Goal: Task Accomplishment & Management: Use online tool/utility

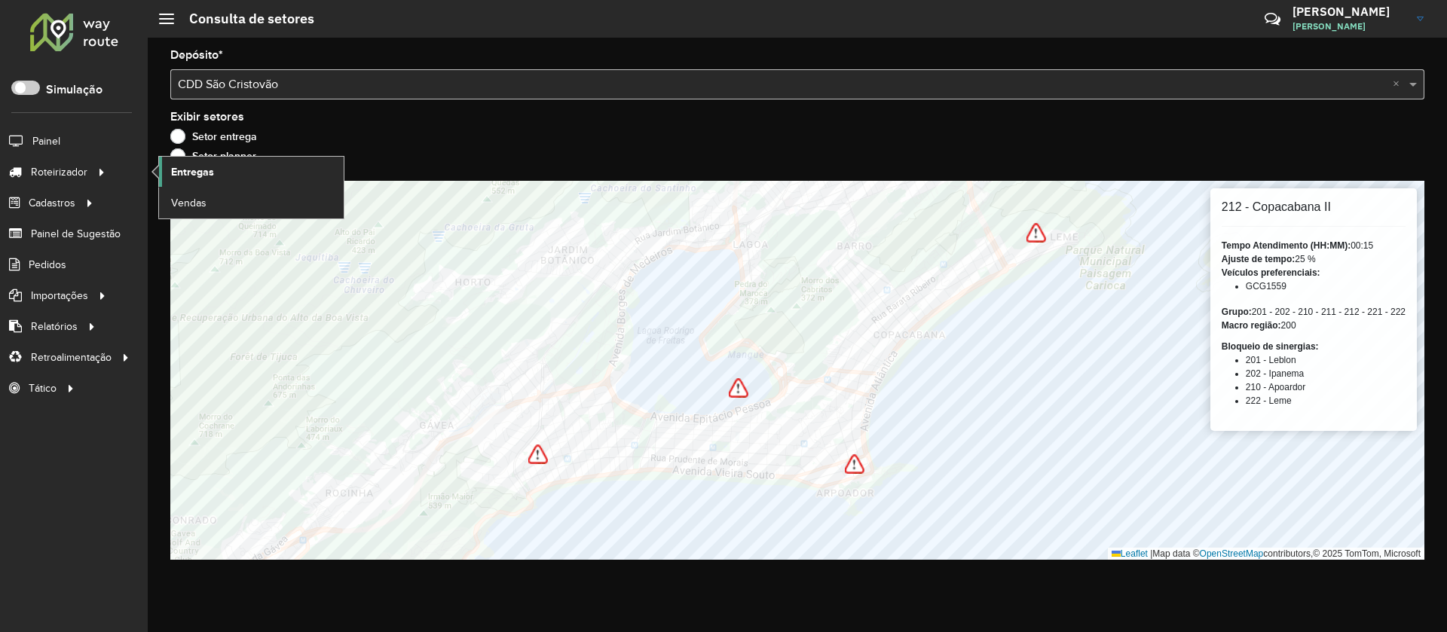
click at [199, 169] on span "Entregas" at bounding box center [192, 172] width 43 height 16
click at [341, 84] on input "text" at bounding box center [782, 85] width 1209 height 18
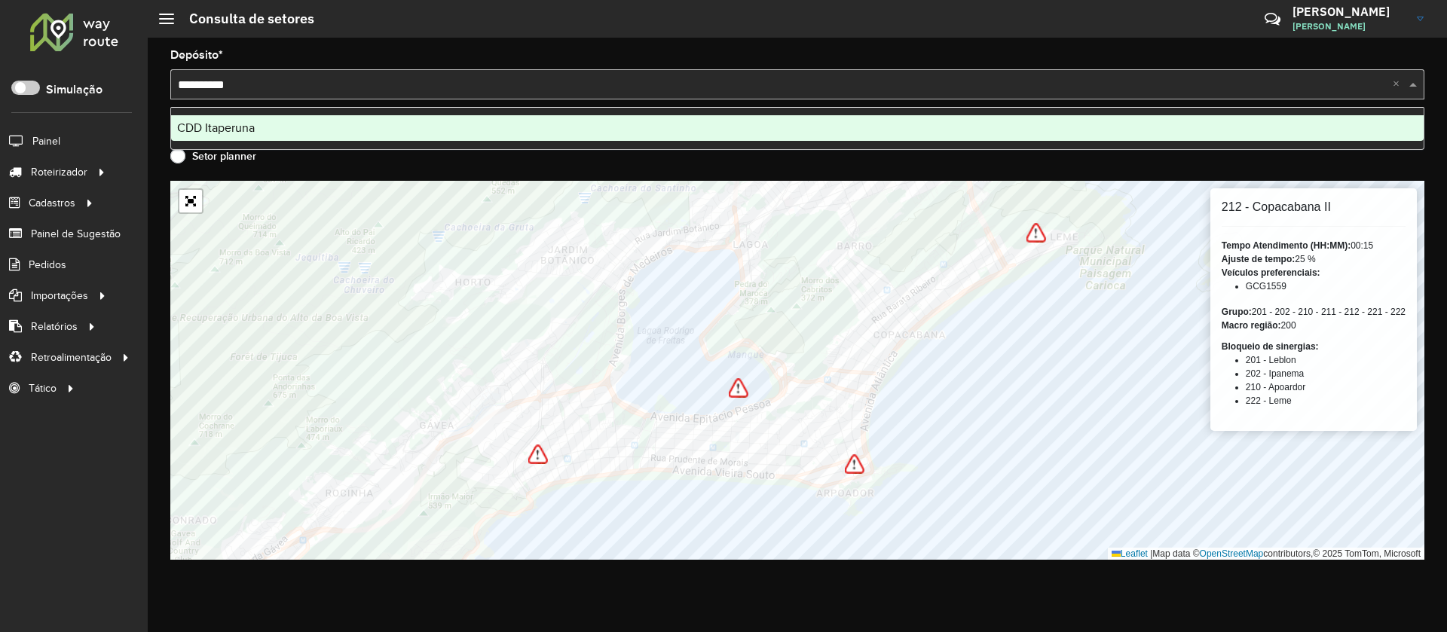
type input "**********"
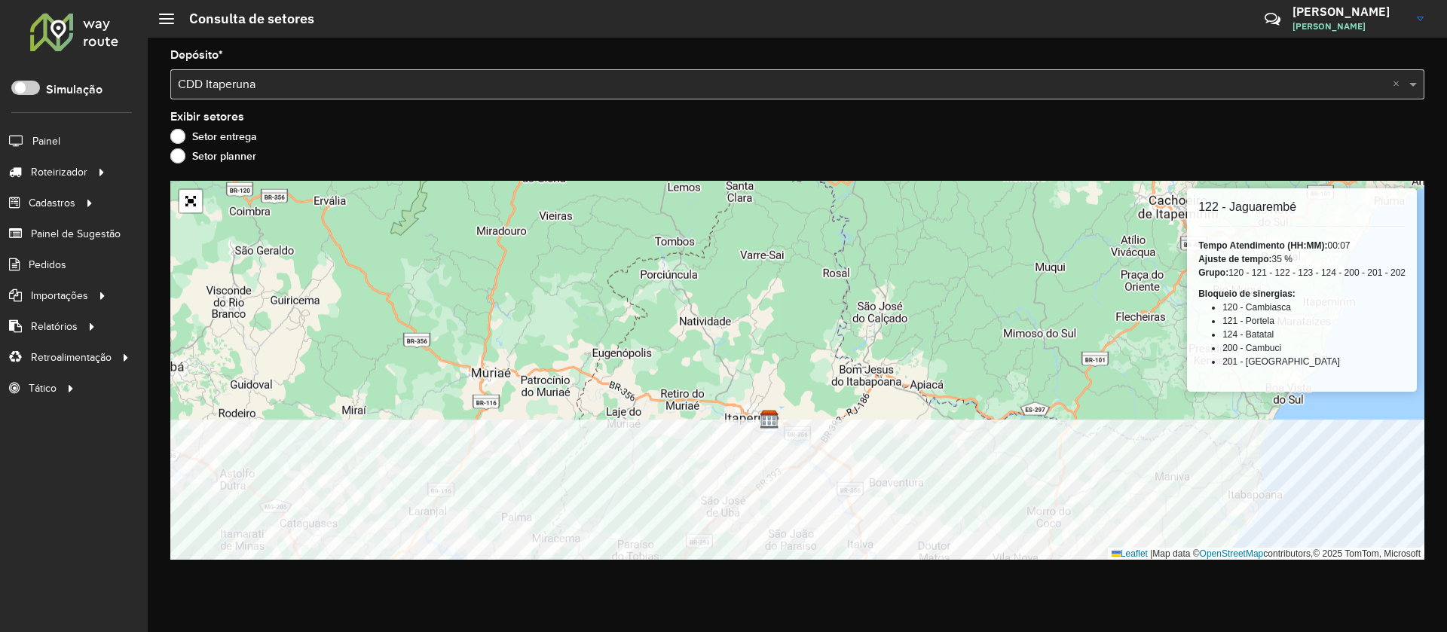
click at [709, 620] on div "Depósito * Selecione um depósito × CDD Itaperuna × Exibir setores Setor entrega…" at bounding box center [797, 335] width 1299 height 595
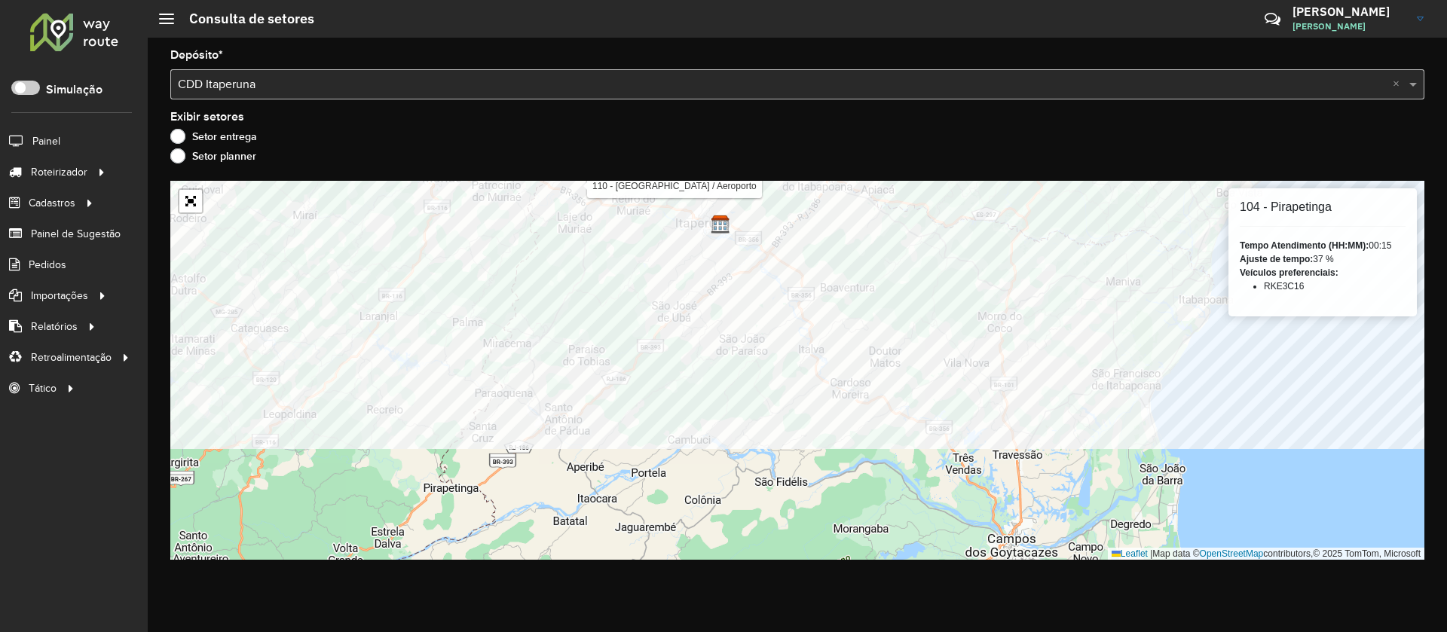
click at [573, 179] on div "Depósito * Selecione um depósito × CDD Itaperuna × Exibir setores Setor entrega…" at bounding box center [797, 335] width 1299 height 595
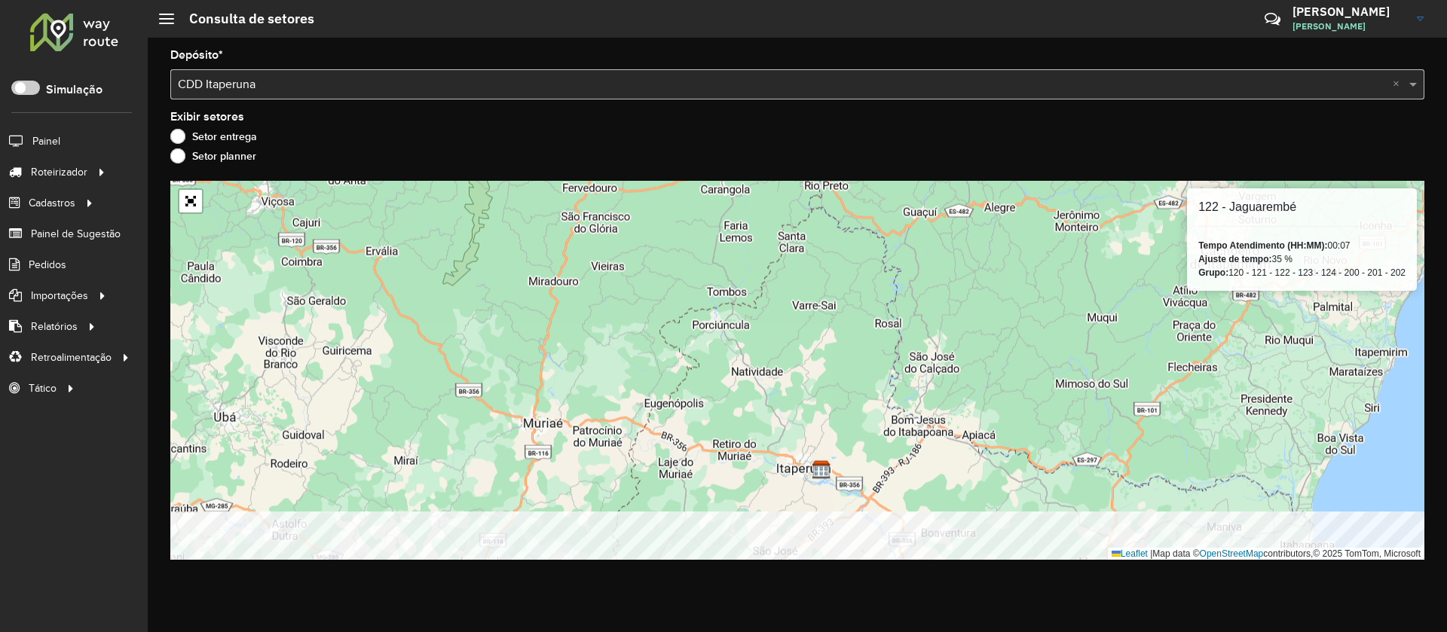
click at [775, 631] on html "Aguarde... Pop-up bloqueado! Seu navegador bloqueou automáticamente a abertura …" at bounding box center [723, 316] width 1447 height 632
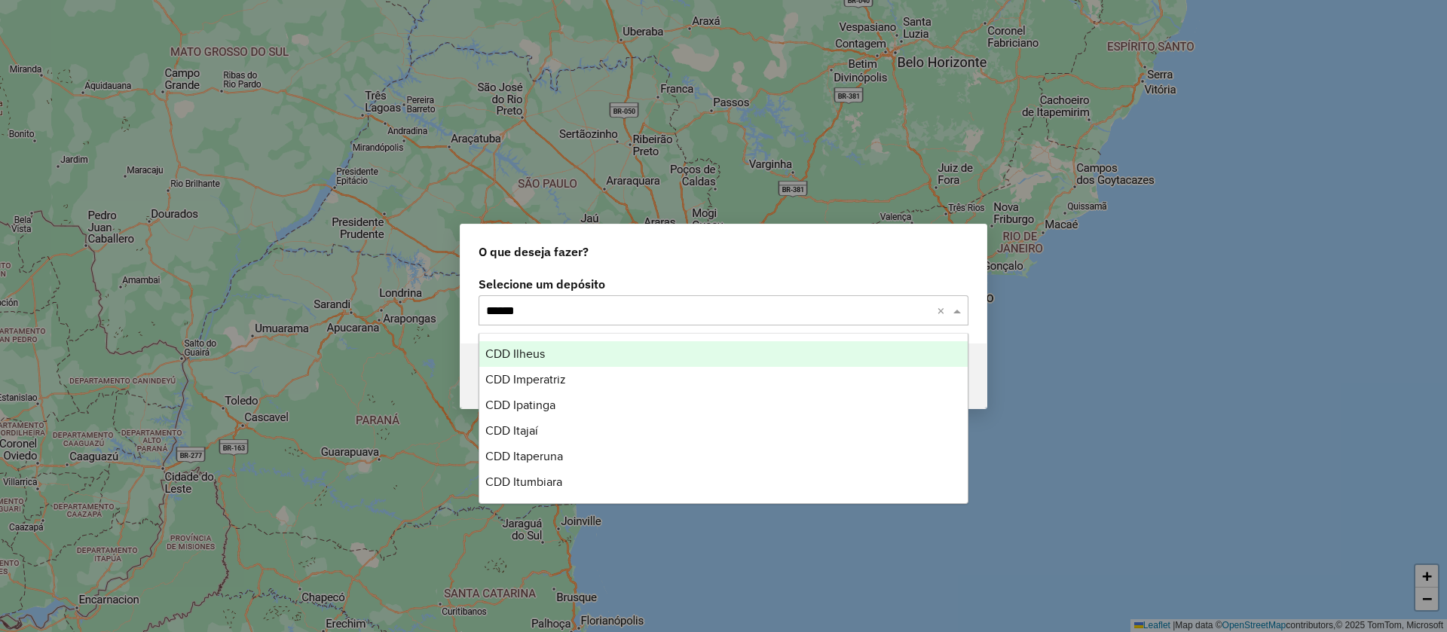
type input "*******"
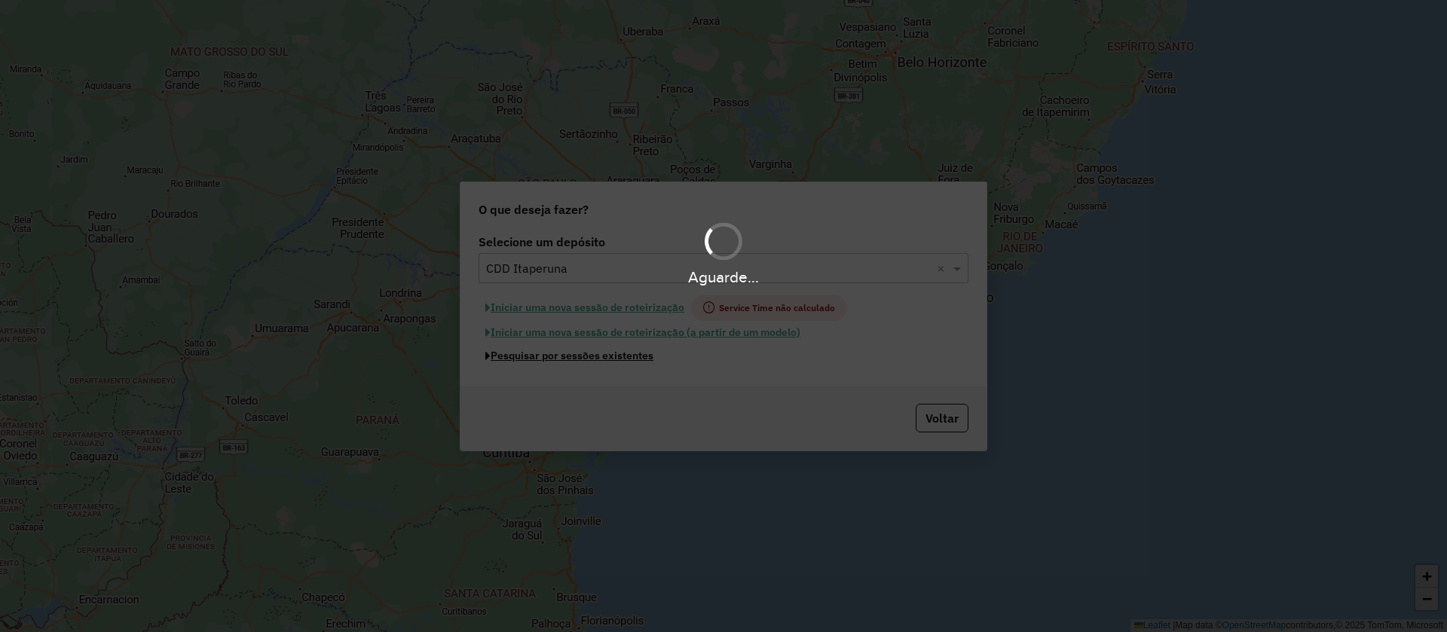
click at [478, 344] on button "Pesquisar por sessões existentes" at bounding box center [569, 355] width 182 height 23
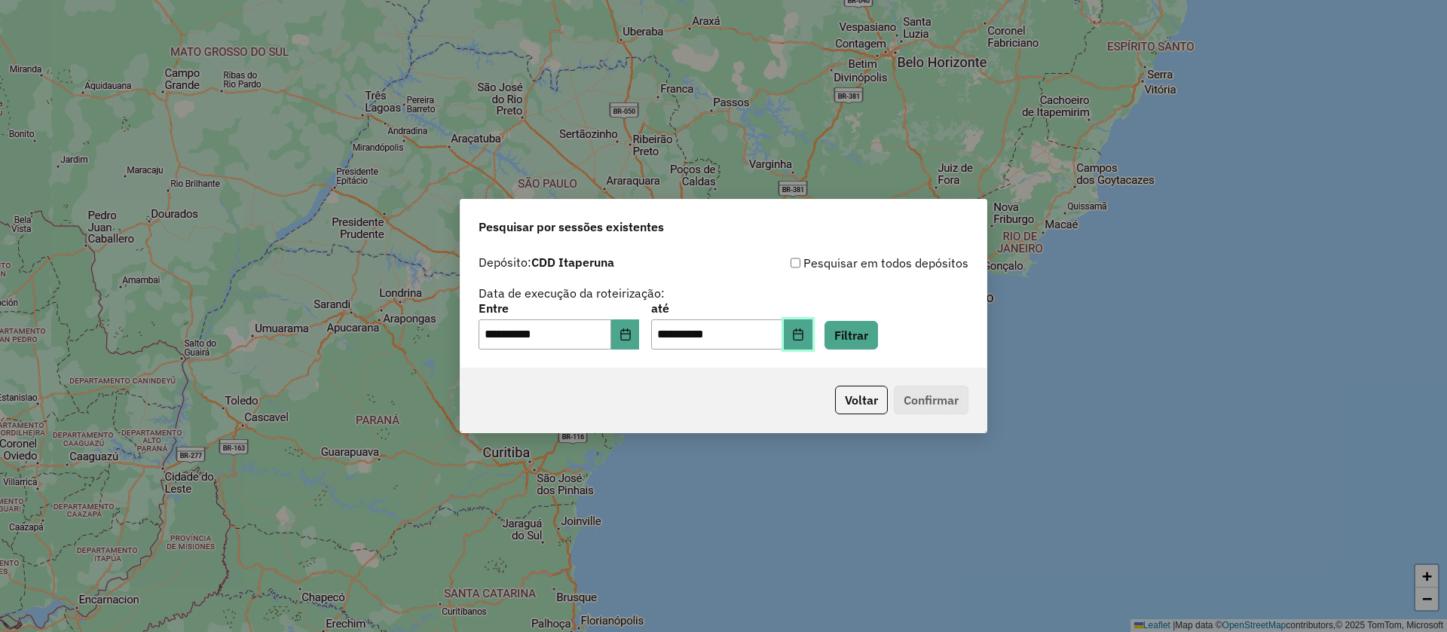
click at [812, 330] on button "Choose Date" at bounding box center [798, 334] width 29 height 30
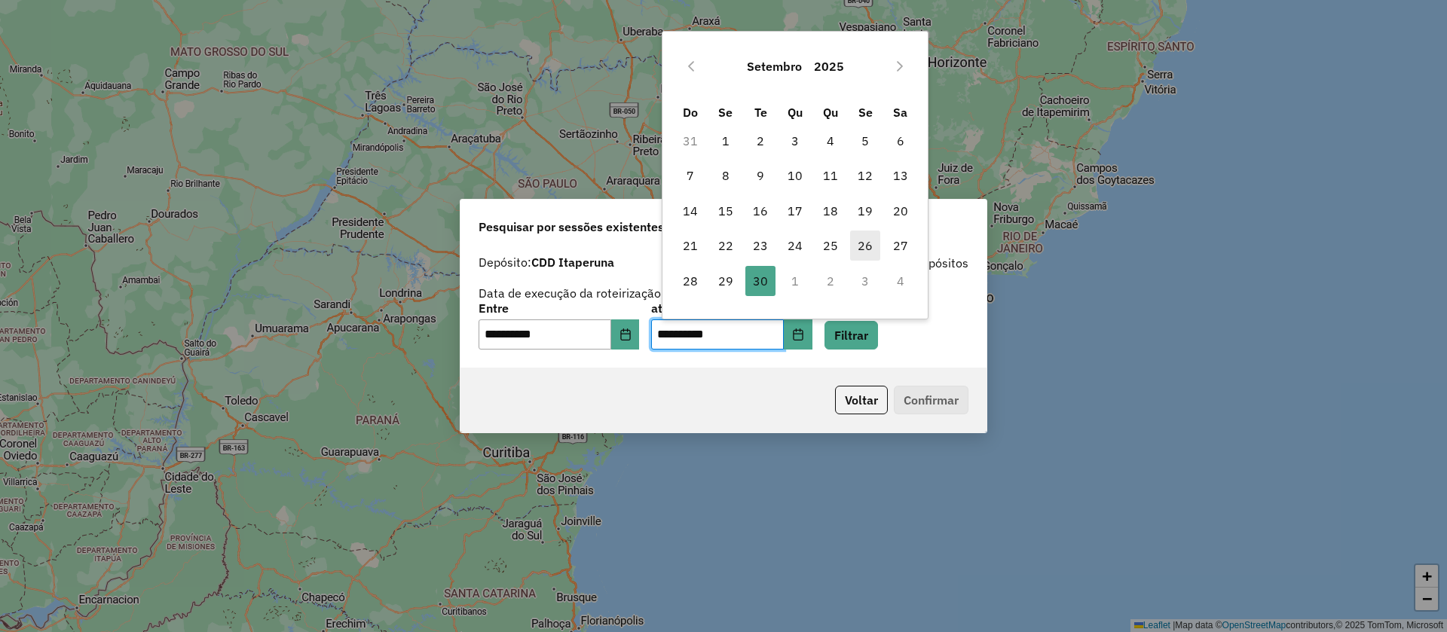
click at [871, 244] on span "26" at bounding box center [865, 246] width 30 height 30
type input "**********"
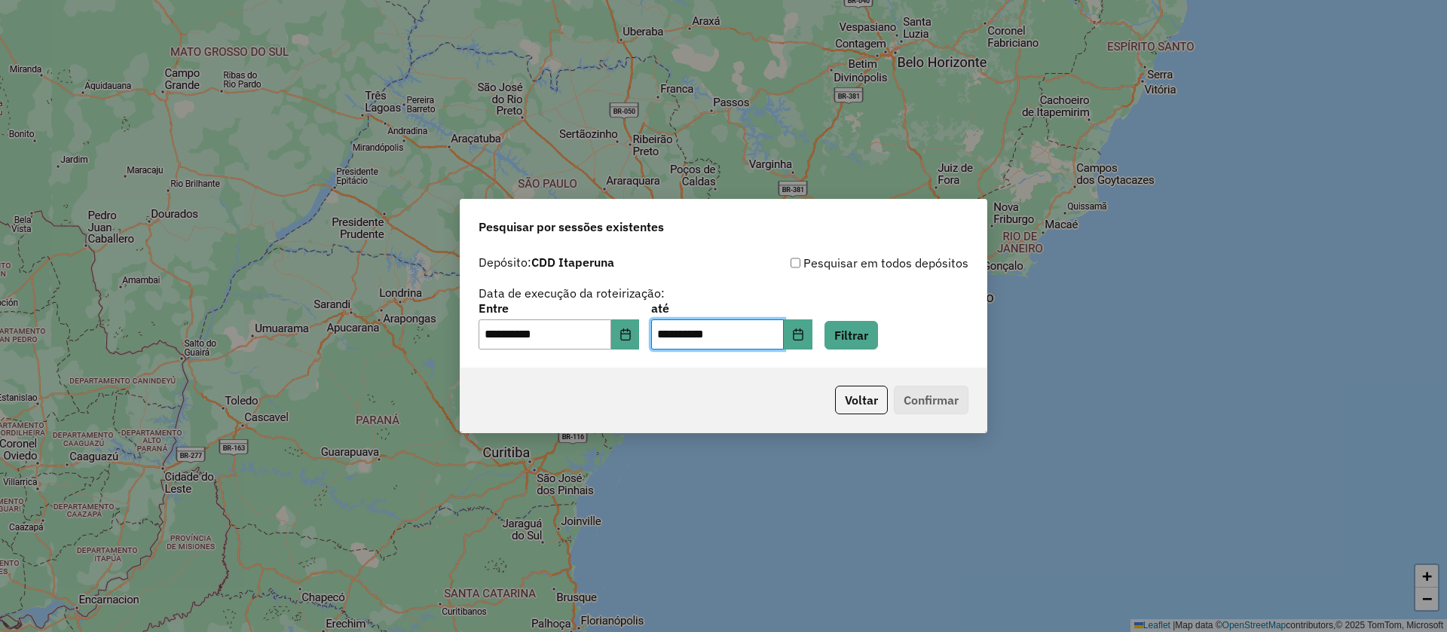
click at [873, 350] on div "**********" at bounding box center [723, 308] width 526 height 120
click at [878, 336] on button "Filtrar" at bounding box center [851, 335] width 54 height 29
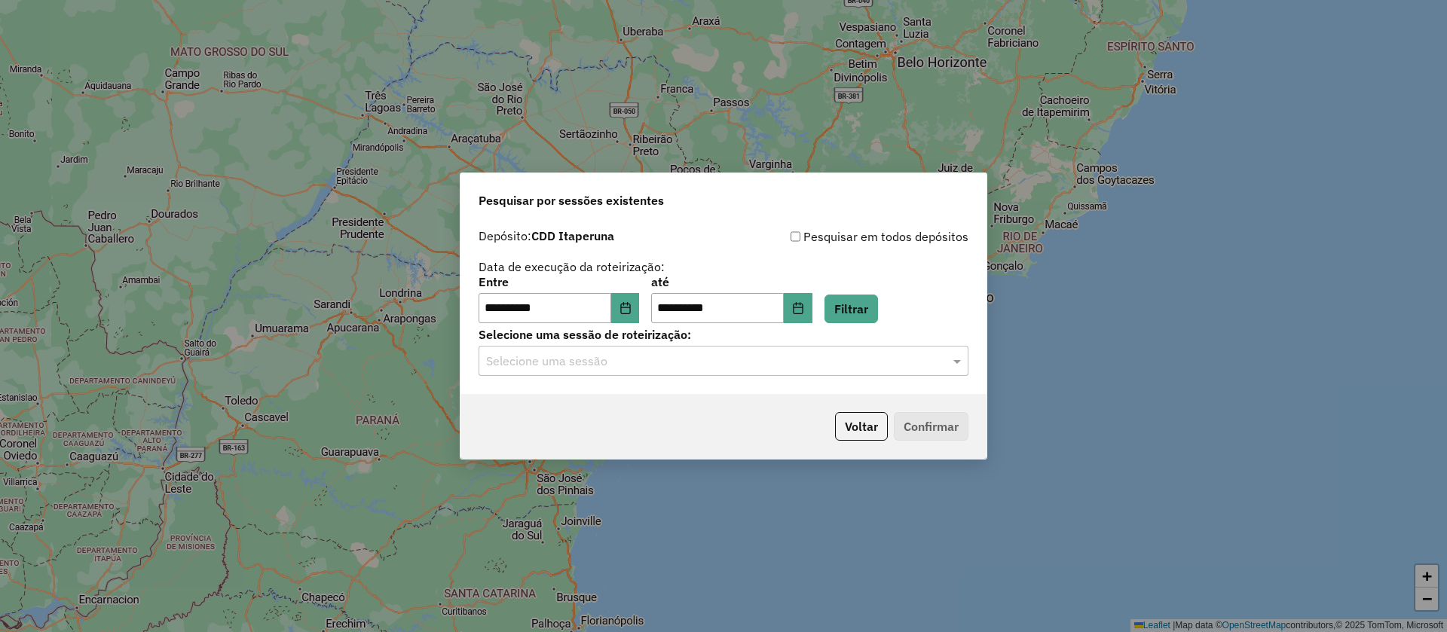
click at [681, 349] on div "Selecione uma sessão" at bounding box center [723, 361] width 490 height 30
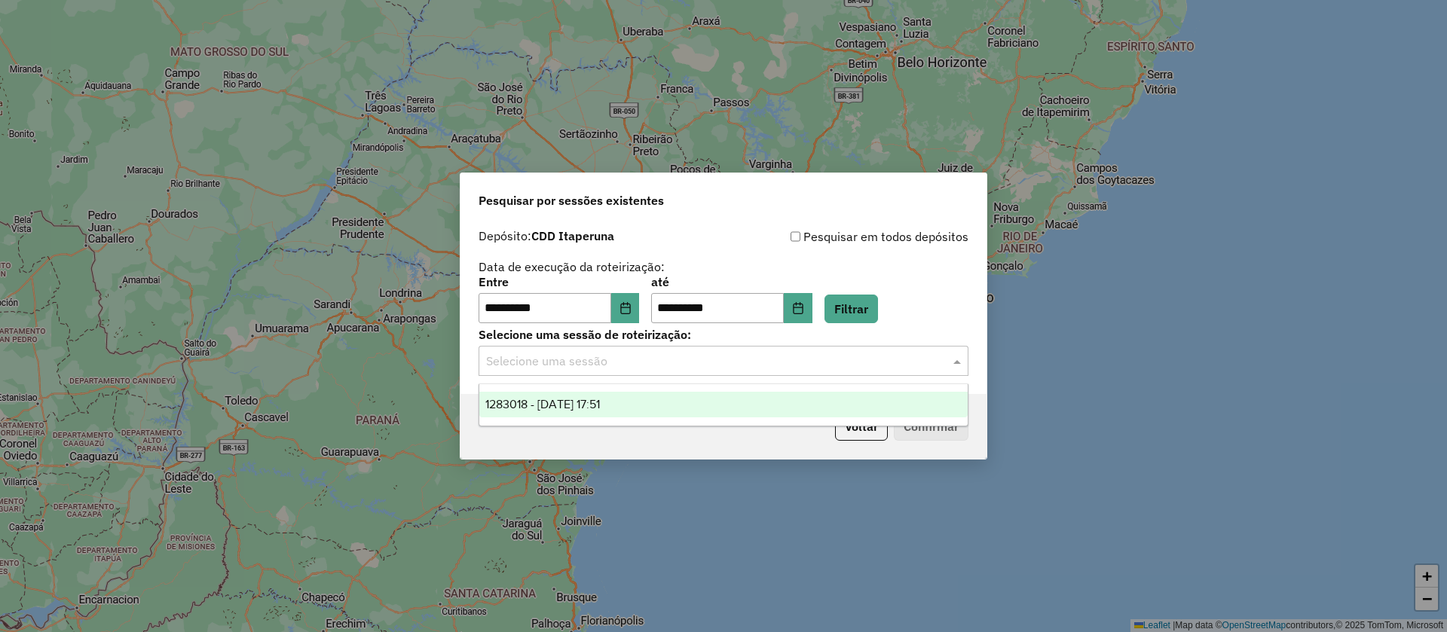
click at [633, 396] on div "1283018 - [DATE] 17:51" at bounding box center [723, 405] width 488 height 26
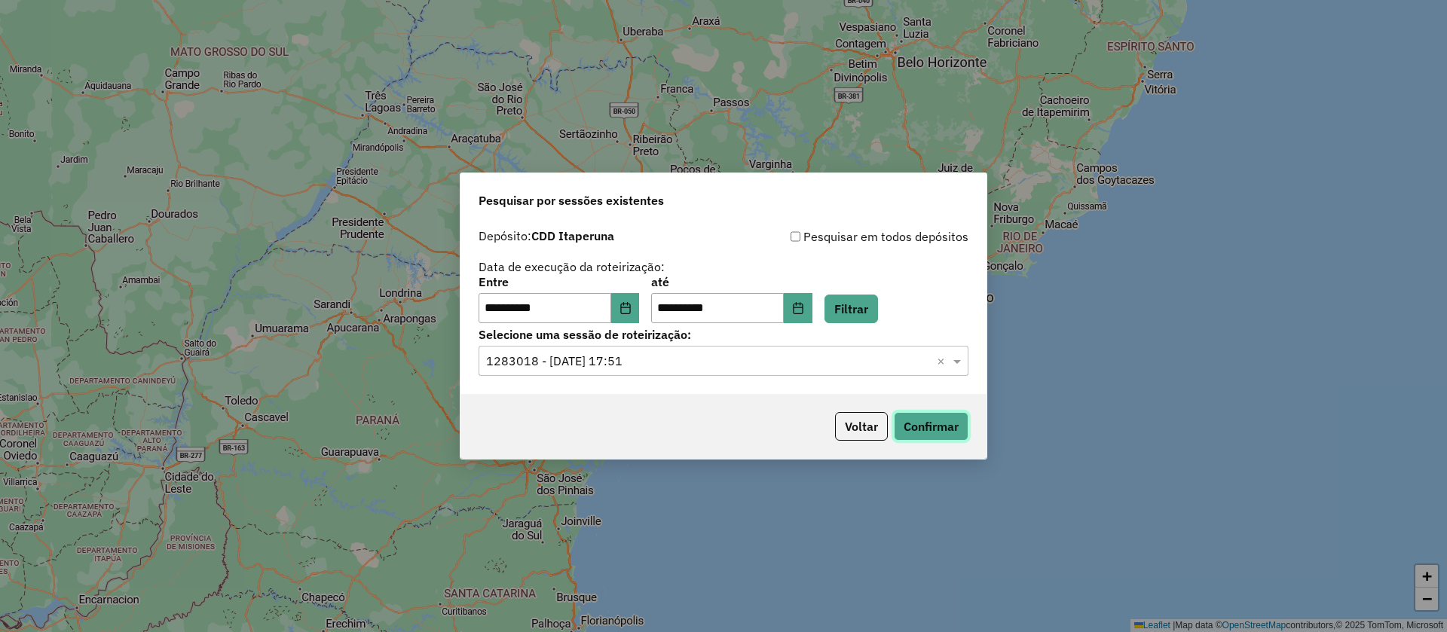
click at [920, 426] on button "Confirmar" at bounding box center [931, 426] width 75 height 29
click at [864, 438] on button "Voltar" at bounding box center [861, 426] width 53 height 29
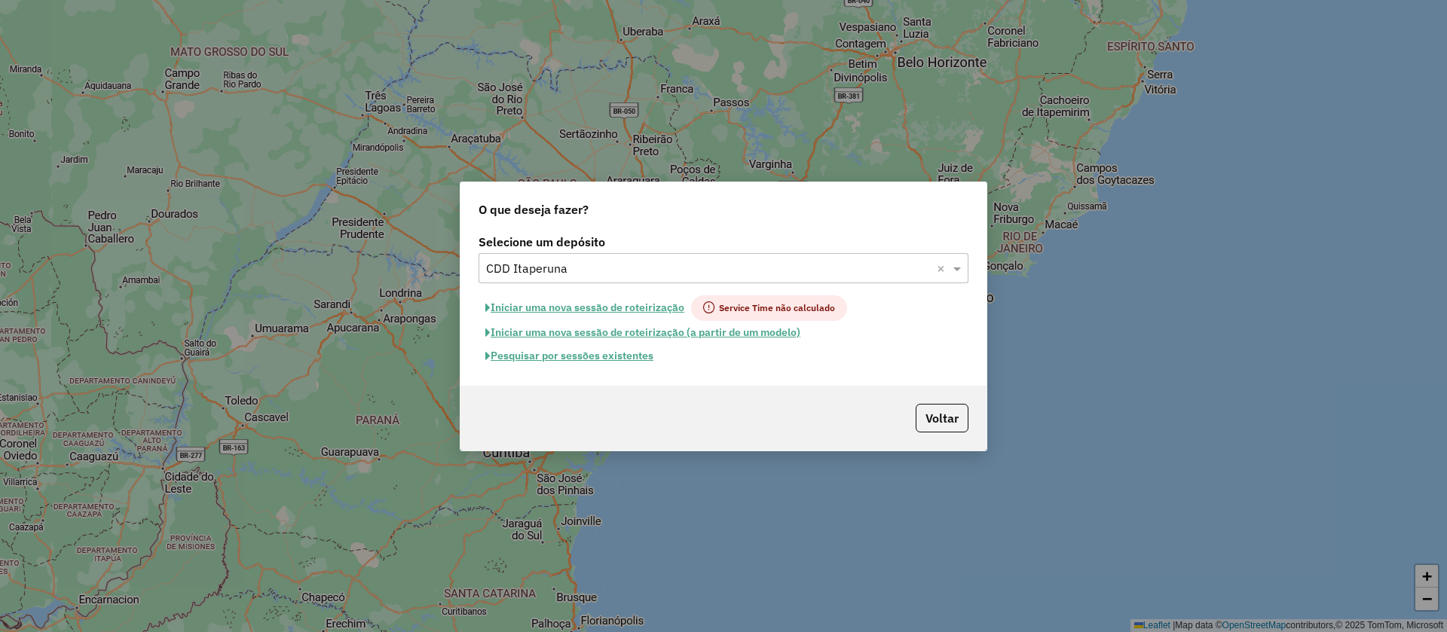
click at [531, 313] on button "Iniciar uma nova sessão de roteirização" at bounding box center [584, 308] width 212 height 26
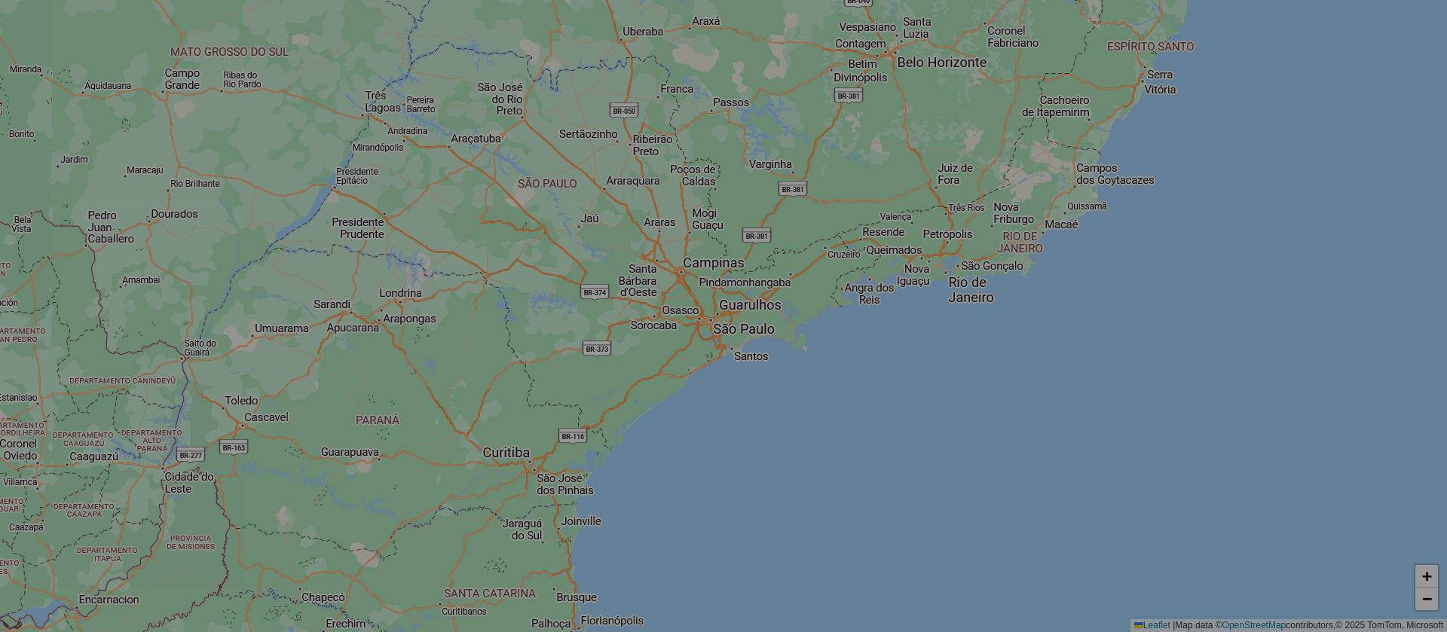
select select "*"
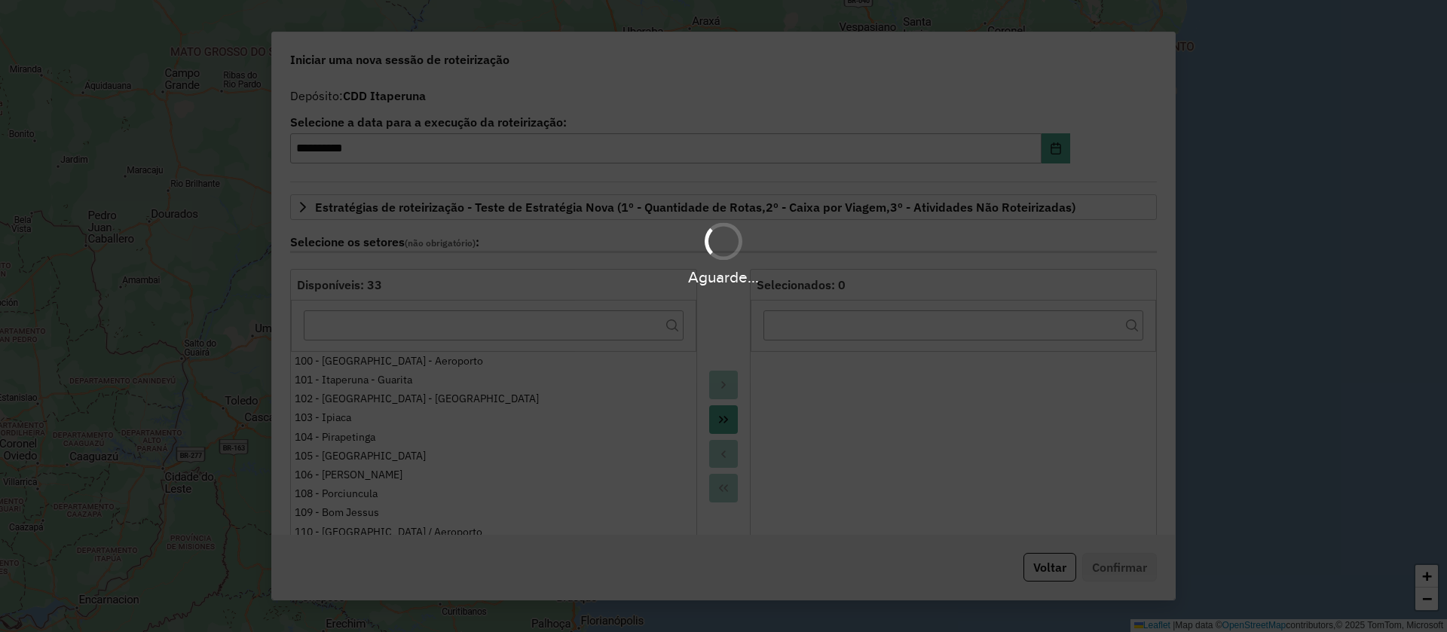
click at [1049, 154] on div "Aguarde..." at bounding box center [723, 316] width 1447 height 632
click at [1052, 153] on div "Aguarde..." at bounding box center [723, 316] width 1447 height 632
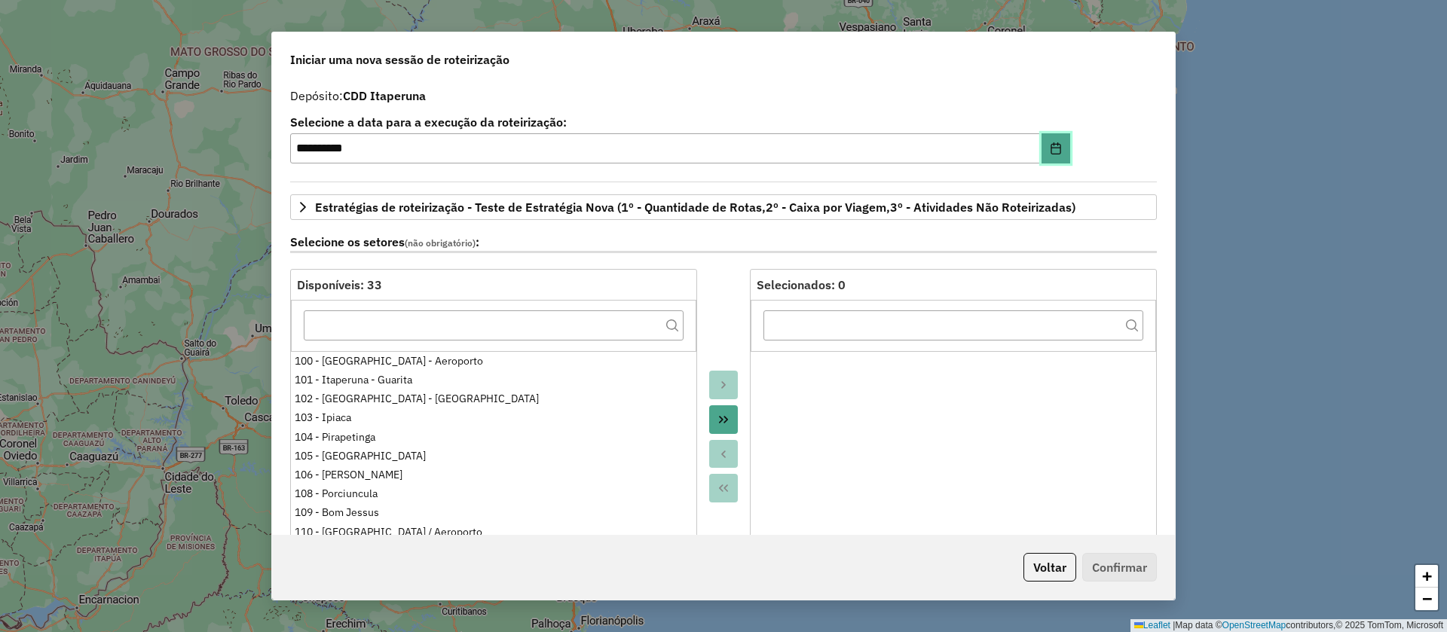
click at [1052, 153] on icon "Choose Date" at bounding box center [1056, 148] width 12 height 12
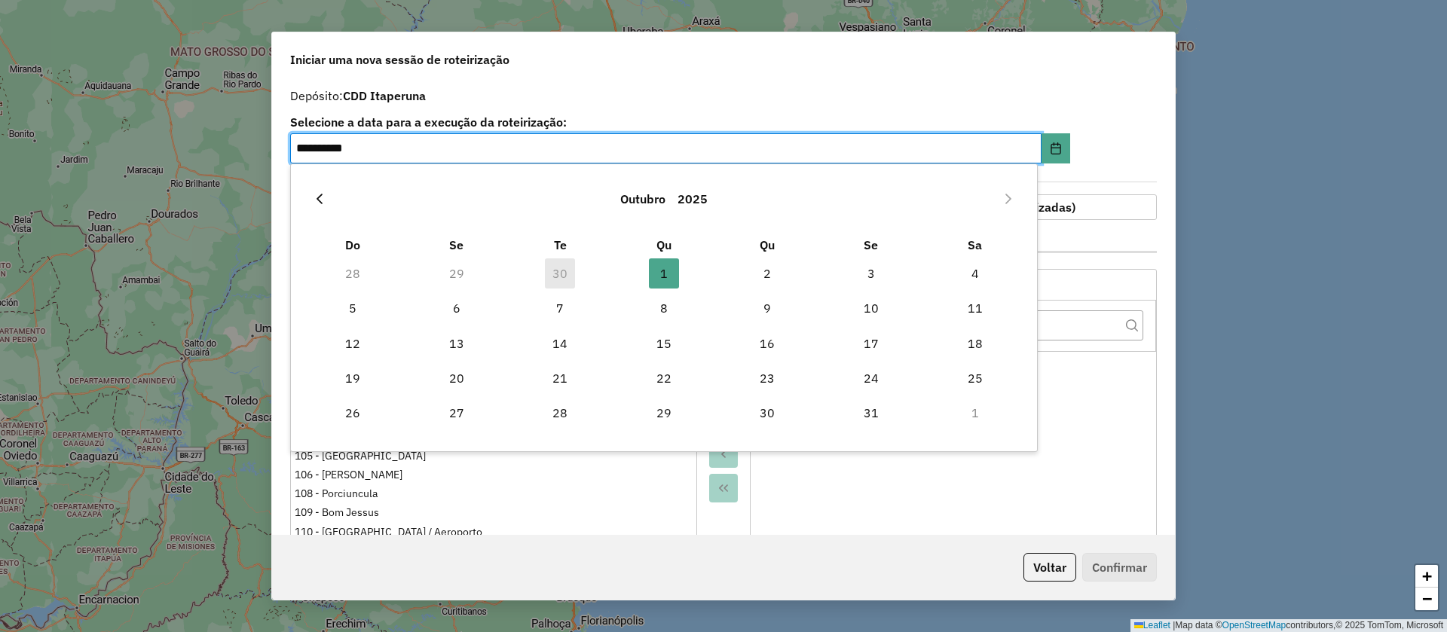
click at [320, 202] on icon "Previous Month" at bounding box center [319, 199] width 6 height 11
click at [871, 375] on span "26" at bounding box center [871, 378] width 30 height 30
type input "**********"
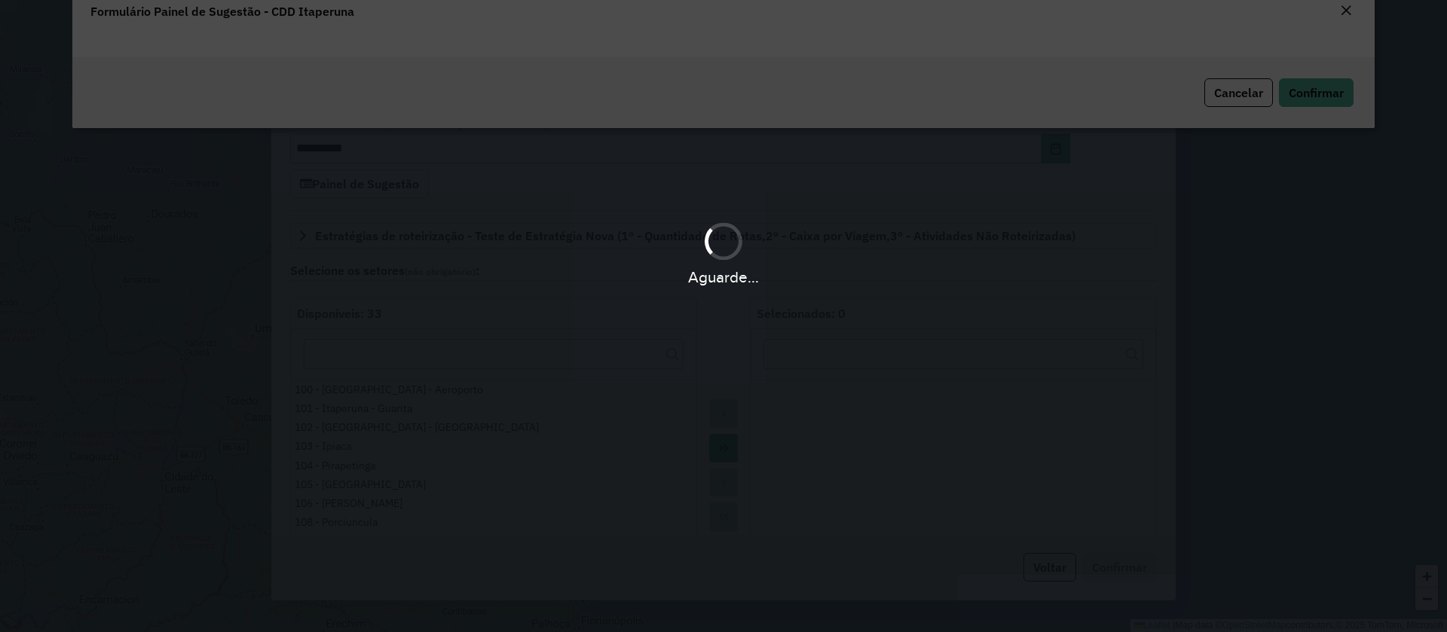
click at [777, 75] on div "Aguarde..." at bounding box center [723, 316] width 1447 height 632
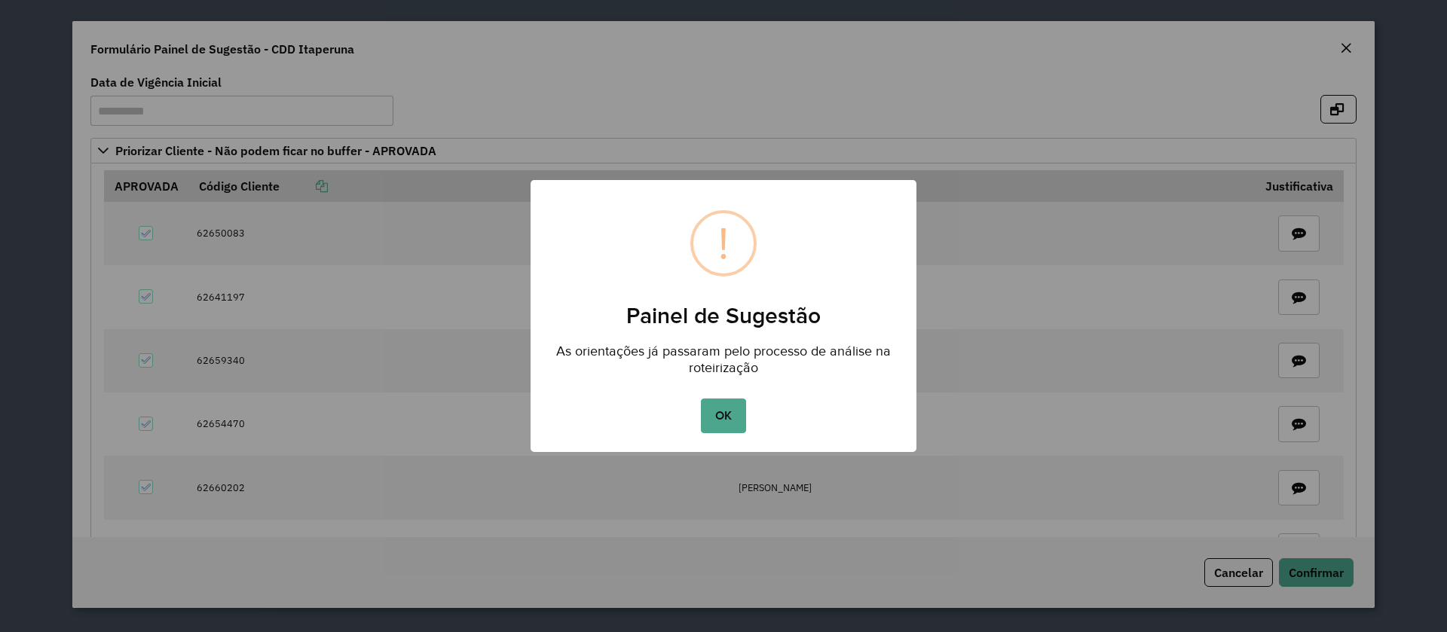
click at [1347, 54] on div "× ! Painel de Sugestão As orientações já passaram pelo processo de análise na r…" at bounding box center [723, 316] width 1447 height 632
drag, startPoint x: 720, startPoint y: 414, endPoint x: 1038, endPoint y: 324, distance: 330.6
click at [722, 413] on button "OK" at bounding box center [723, 416] width 44 height 35
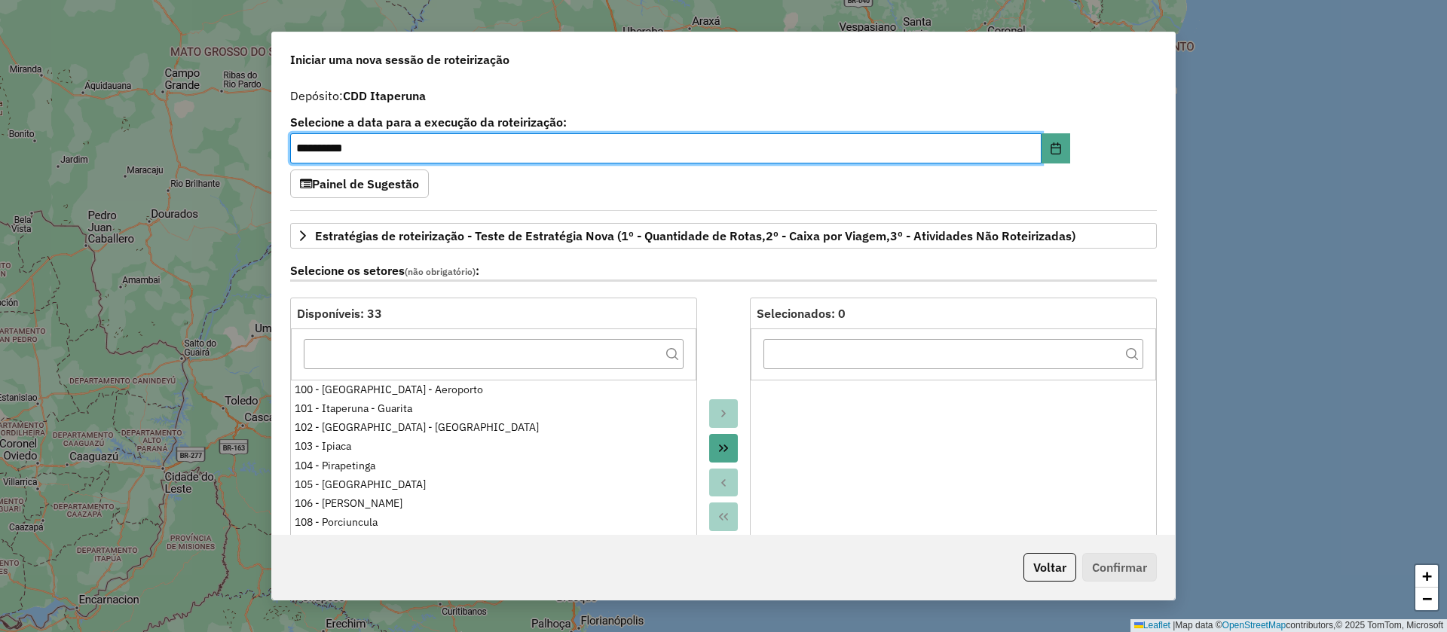
click at [837, 96] on div "Depósito: CDD Itaperuna" at bounding box center [723, 96] width 867 height 18
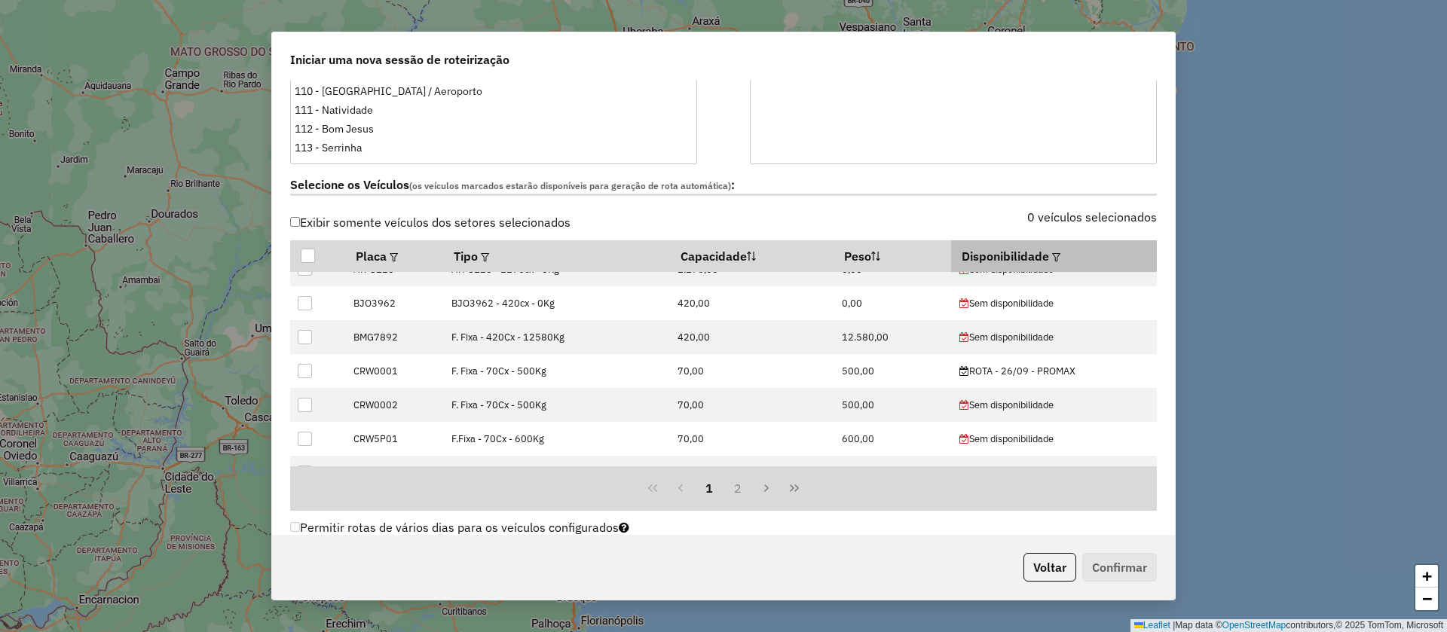
scroll to position [20, 0]
click at [1054, 256] on em at bounding box center [1056, 257] width 8 height 8
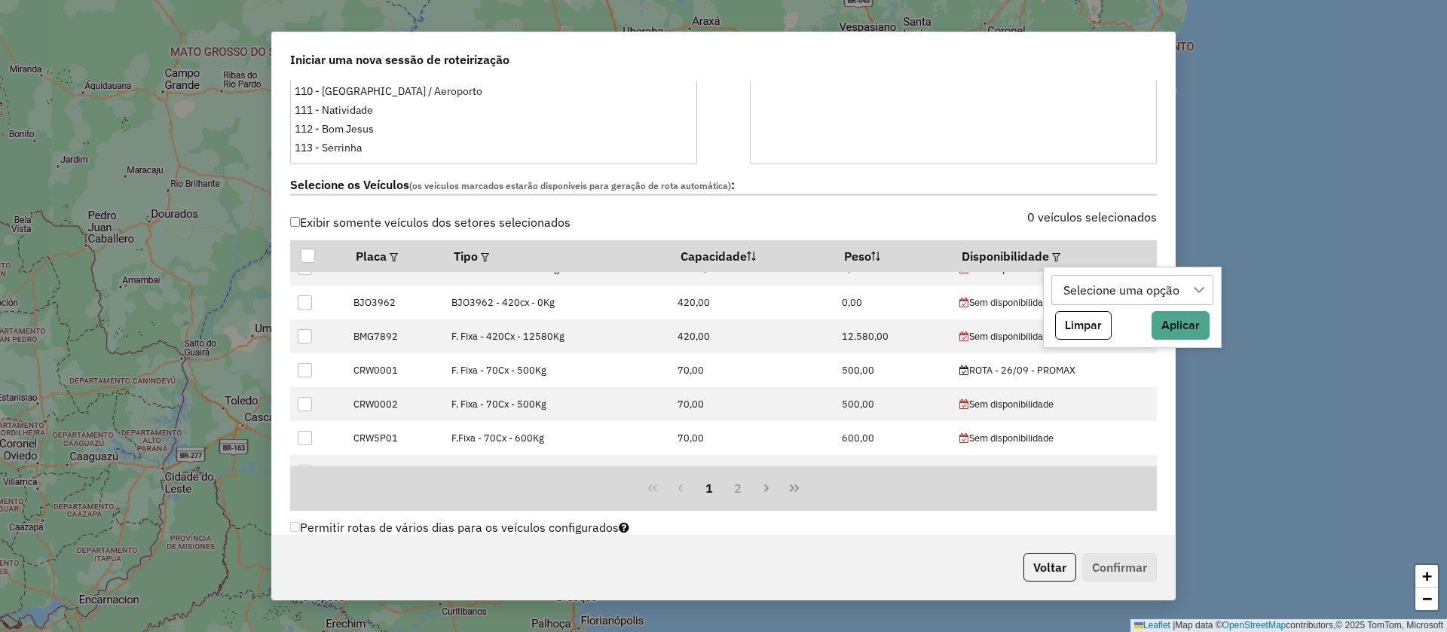
click at [1194, 284] on icon at bounding box center [1199, 290] width 12 height 12
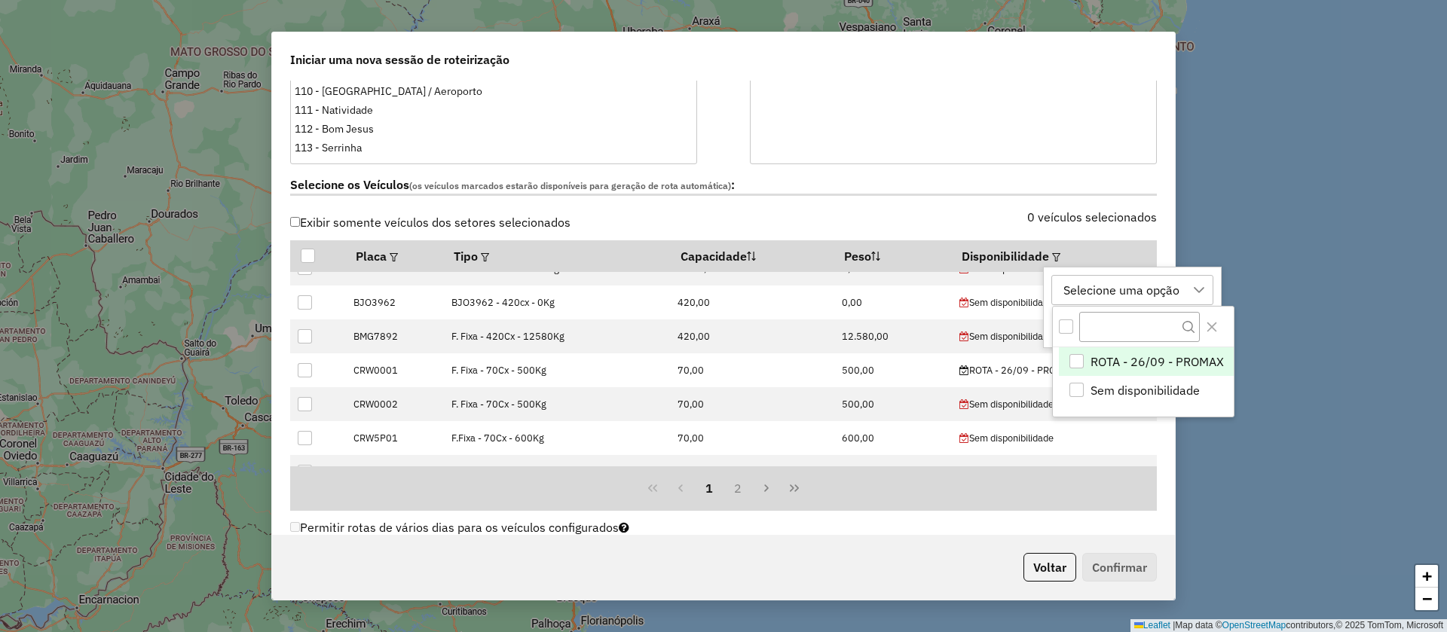
click at [1080, 358] on div "ROTA - 26/09 - PROMAX" at bounding box center [1076, 361] width 14 height 14
click at [304, 254] on div at bounding box center [308, 256] width 14 height 14
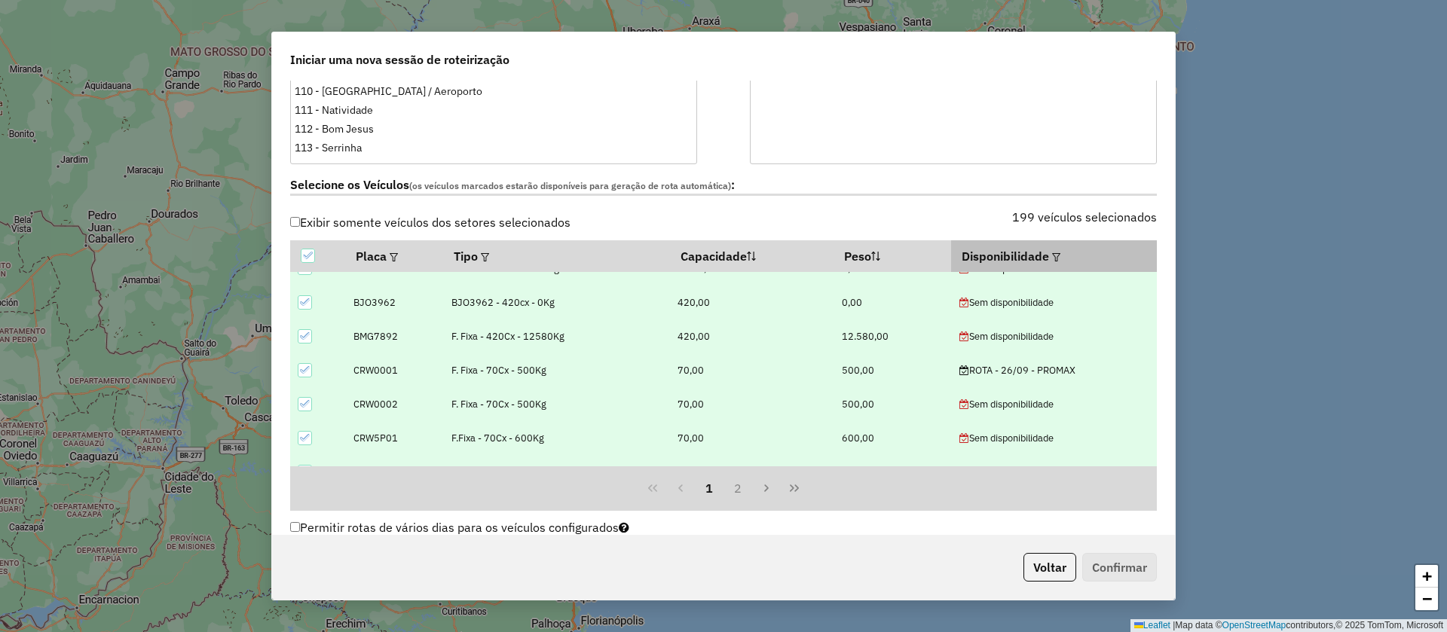
click at [1052, 258] on em at bounding box center [1056, 257] width 8 height 8
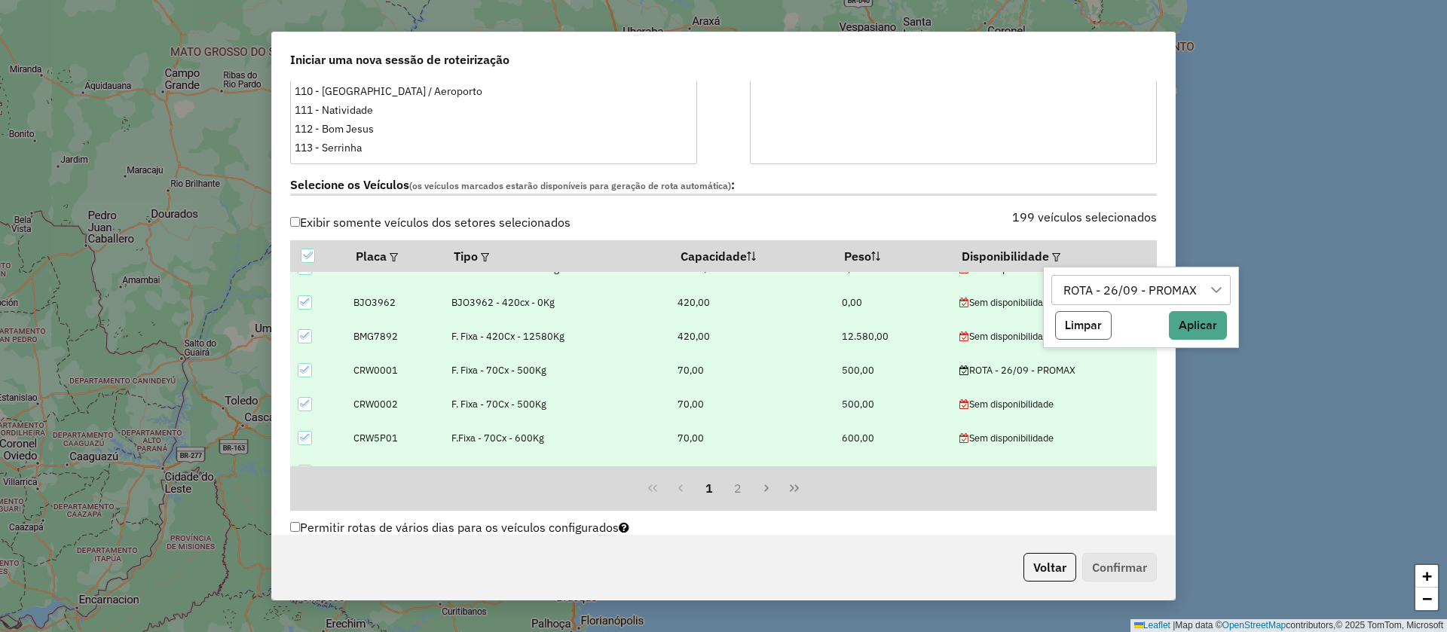
click at [1067, 323] on button "Limpar" at bounding box center [1083, 325] width 57 height 29
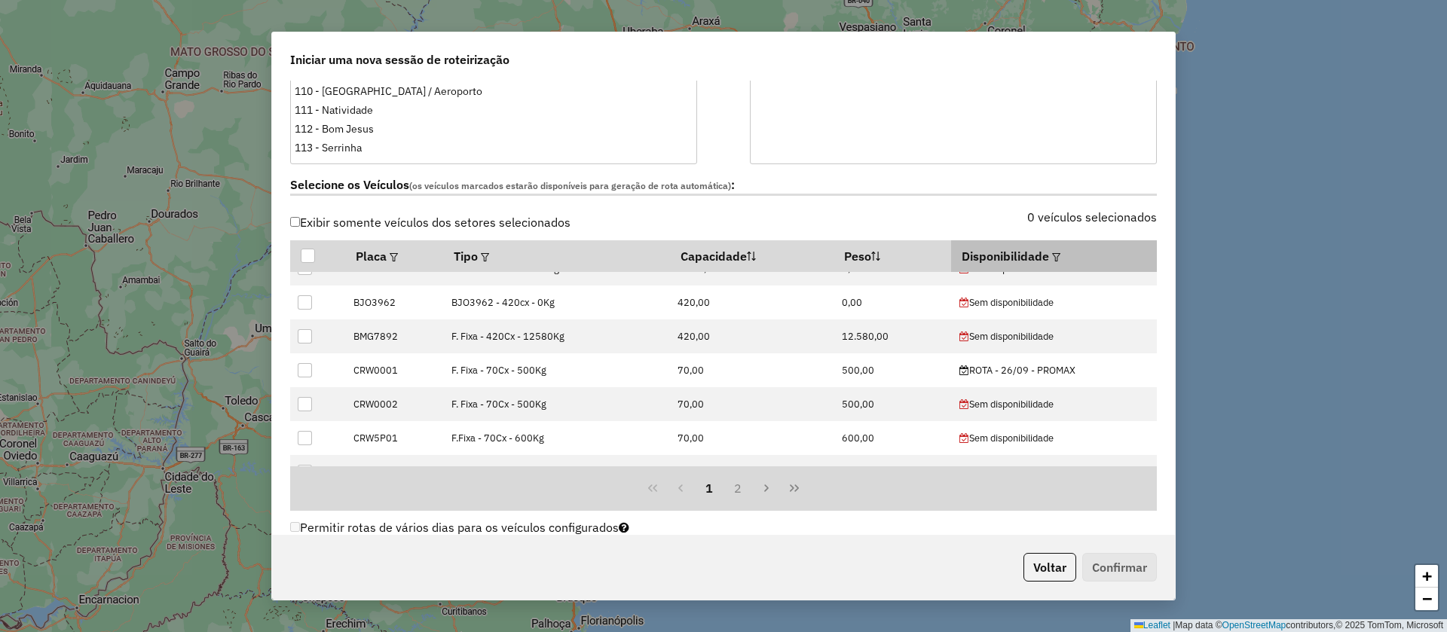
click at [1052, 260] on em at bounding box center [1056, 257] width 8 height 8
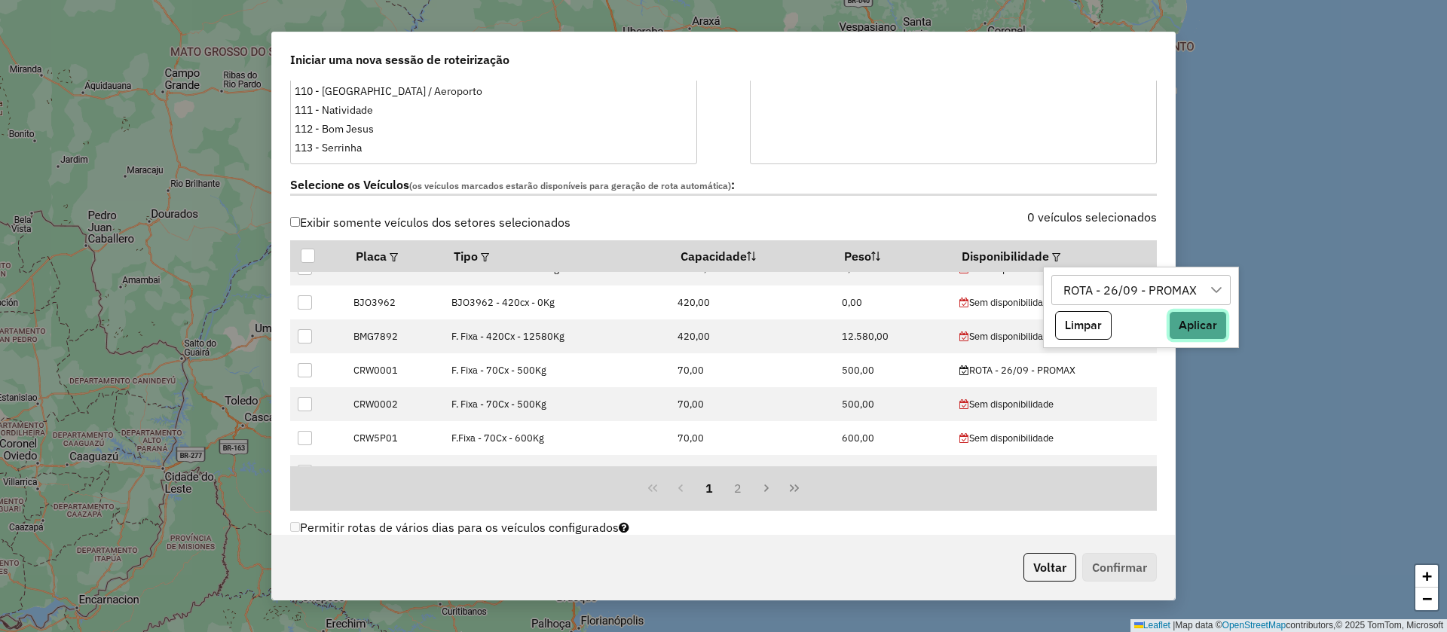
click at [1198, 323] on button "Aplicar" at bounding box center [1198, 325] width 58 height 29
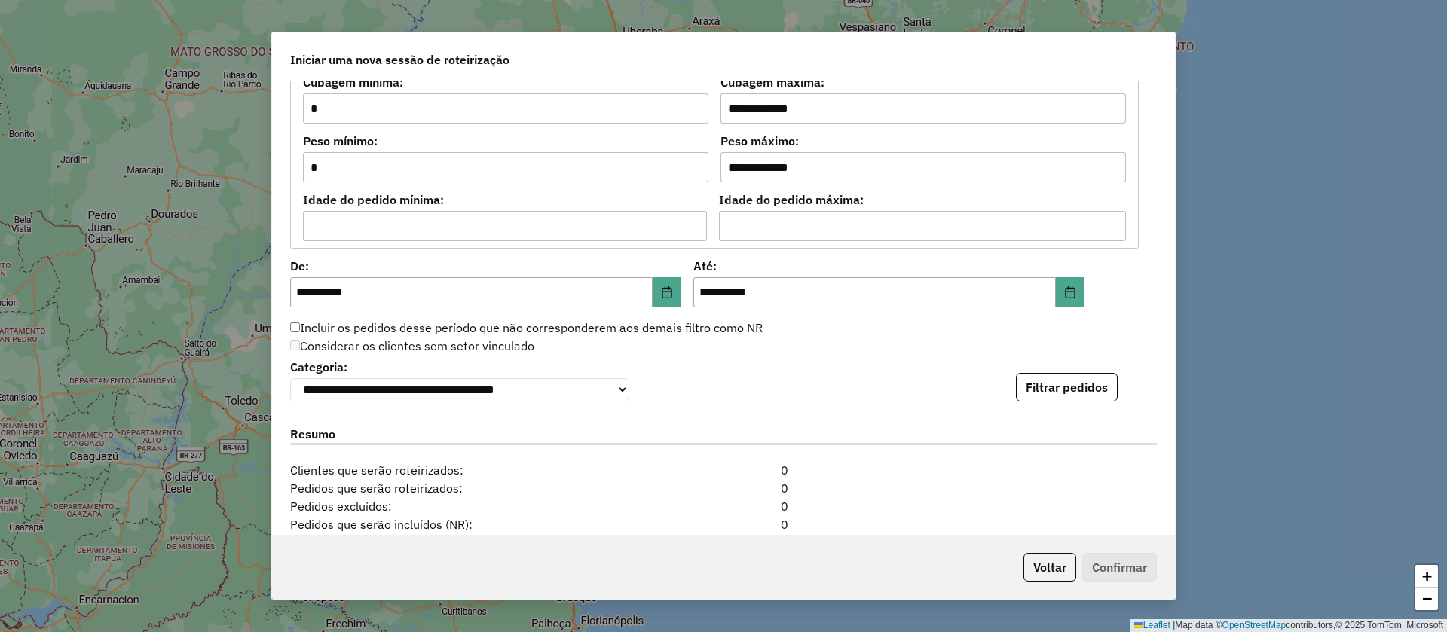
scroll to position [1365, 0]
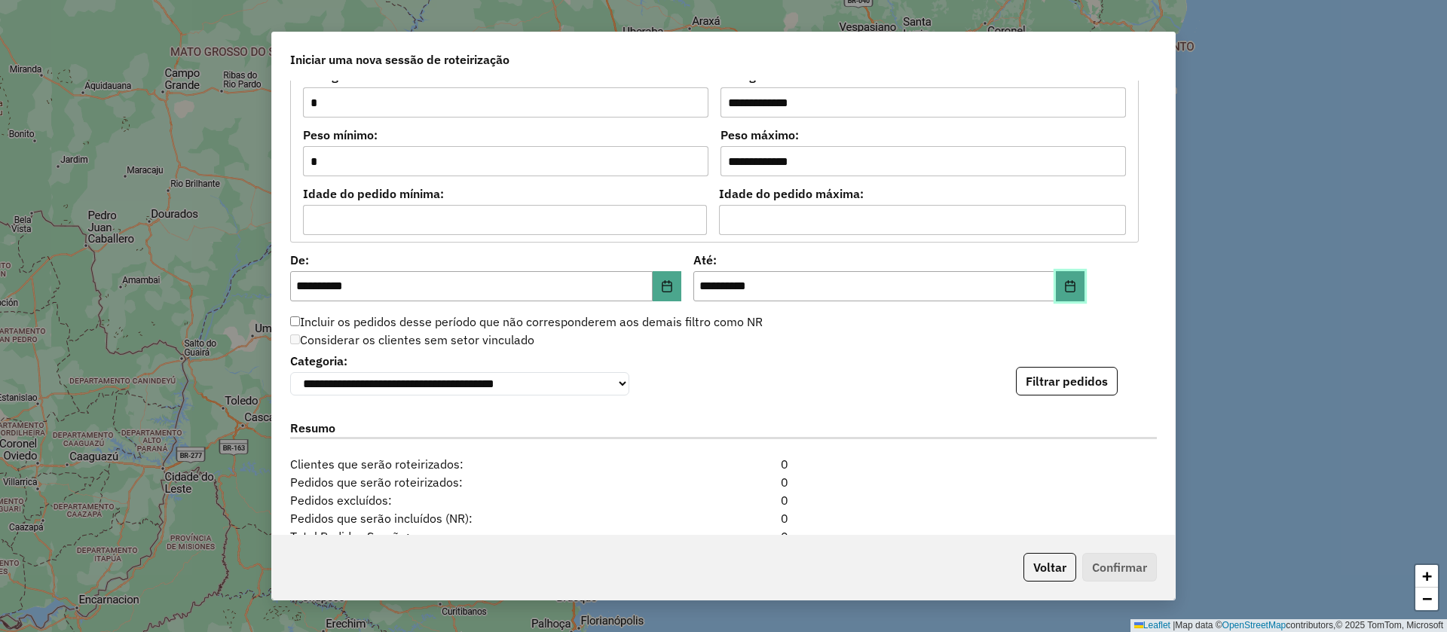
click at [1073, 289] on button "Choose Date" at bounding box center [1070, 286] width 29 height 30
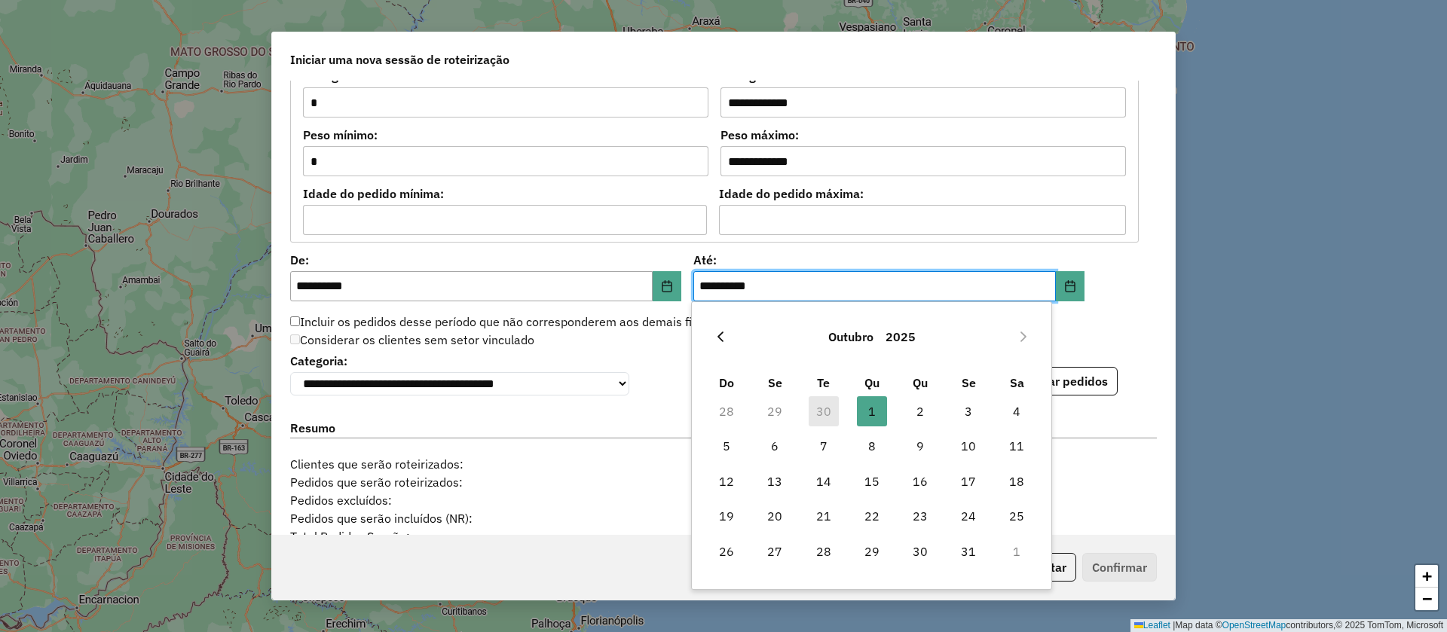
click at [717, 332] on icon "Previous Month" at bounding box center [720, 337] width 12 height 12
click at [965, 509] on span "26" at bounding box center [968, 516] width 30 height 30
type input "**********"
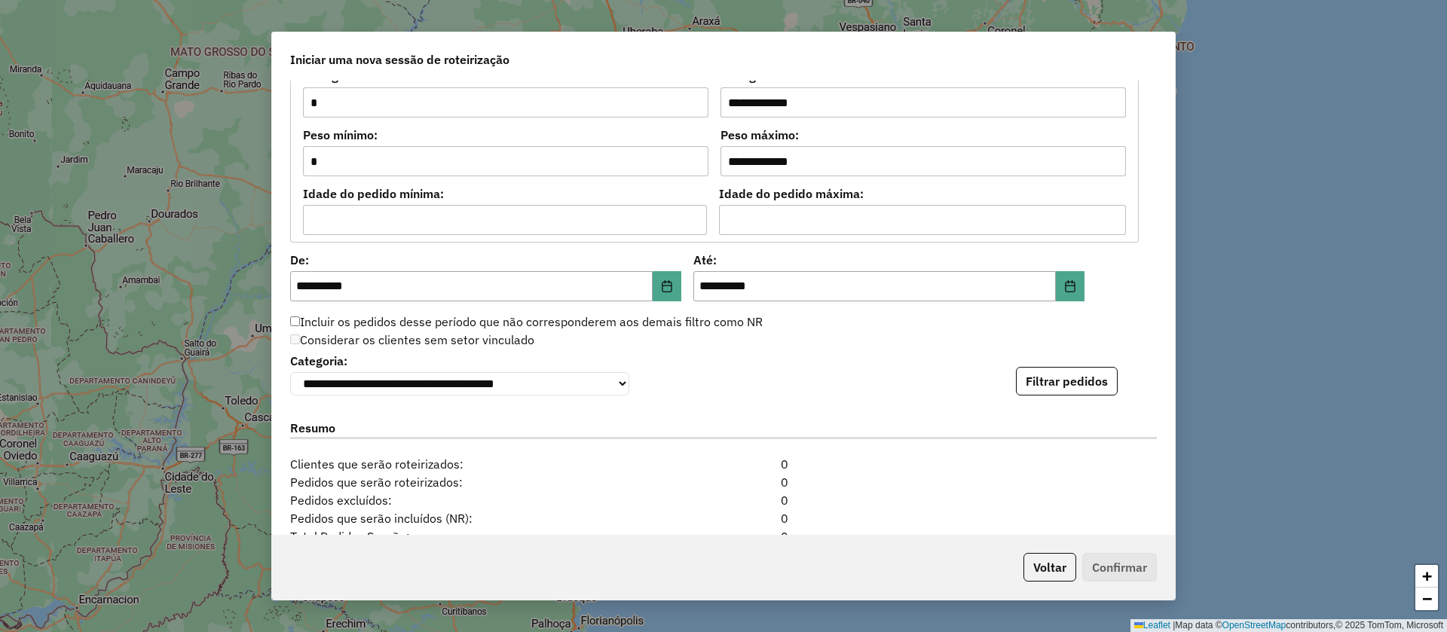
click at [1151, 294] on div "**********" at bounding box center [723, 308] width 903 height 454
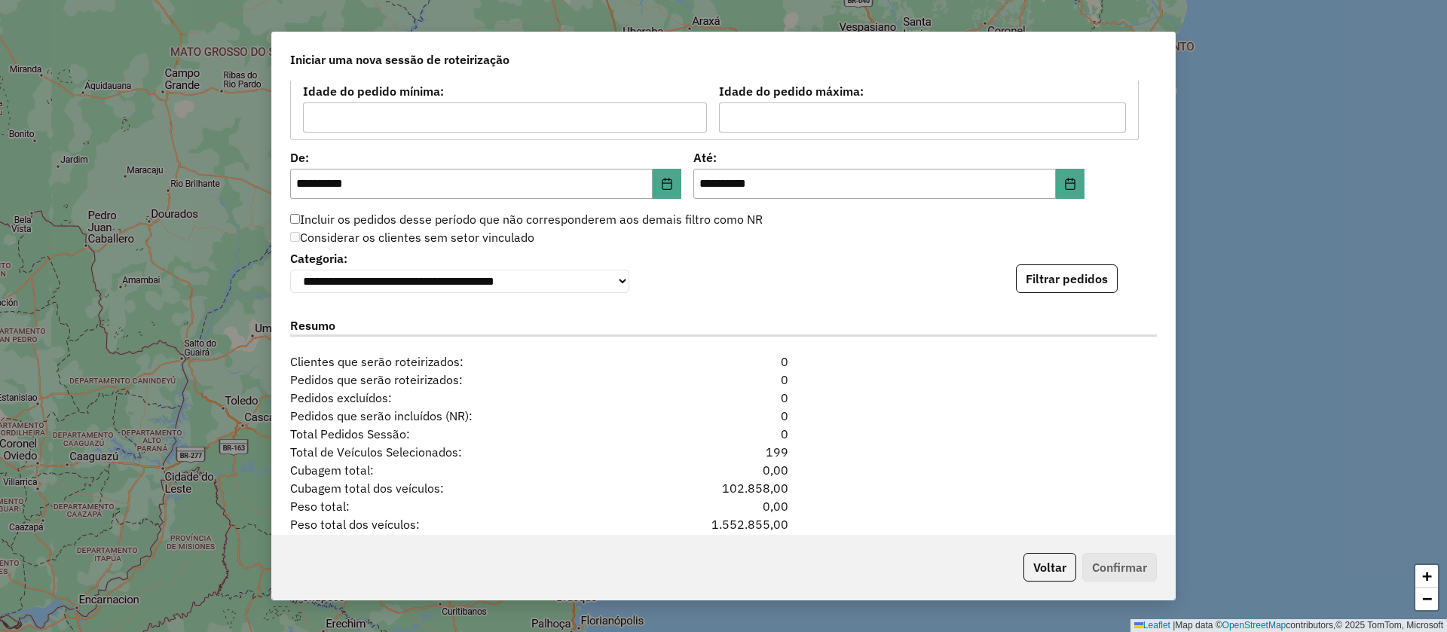
scroll to position [1521, 0]
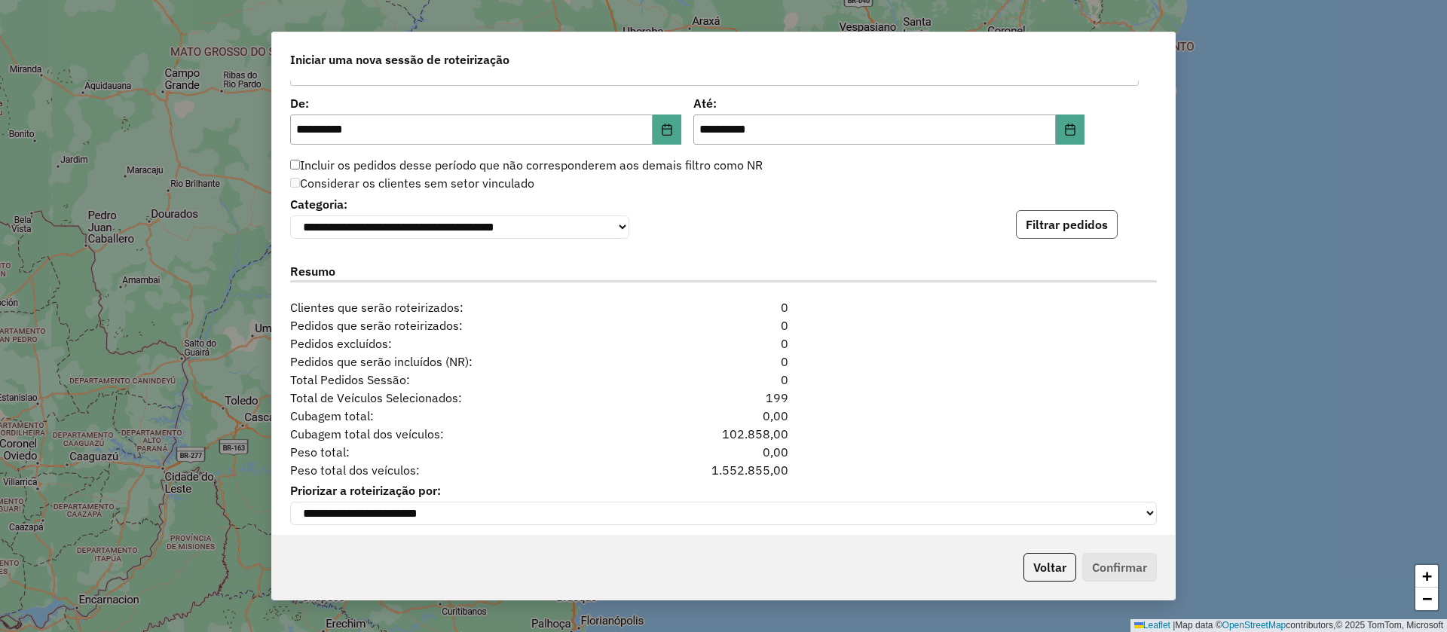
click at [1041, 225] on button "Filtrar pedidos" at bounding box center [1067, 224] width 102 height 29
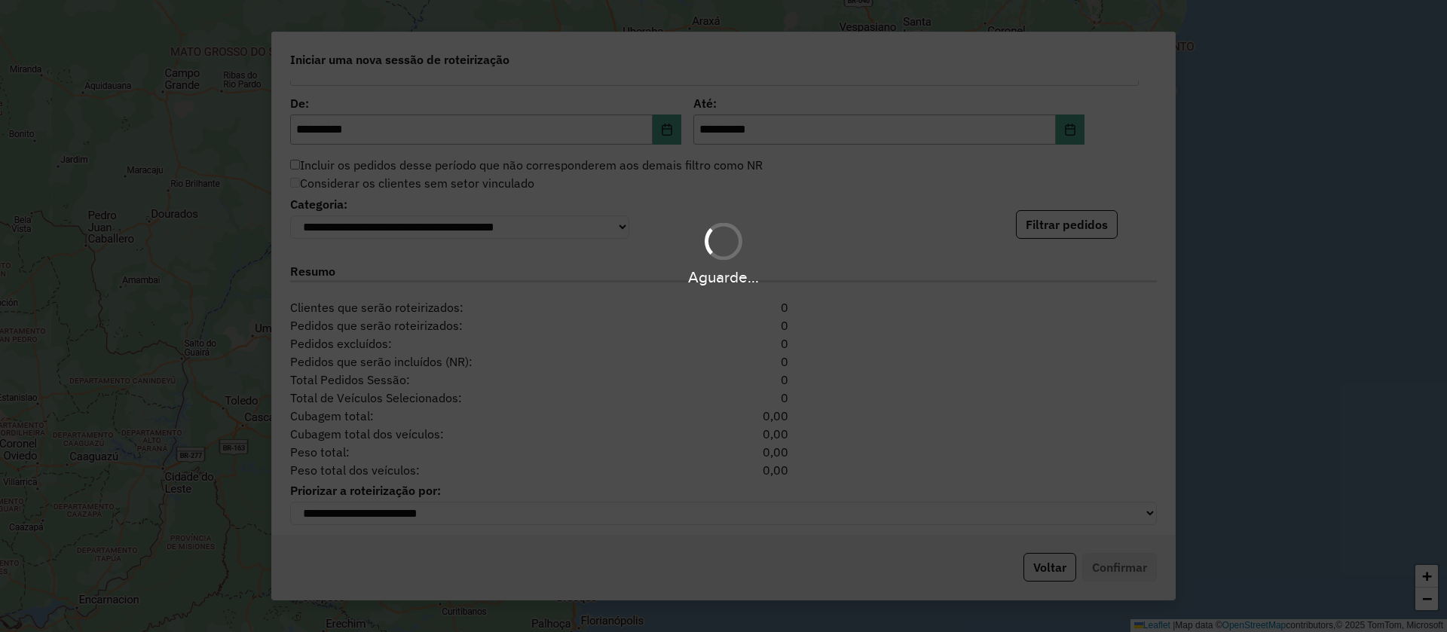
click at [829, 233] on div "Aguarde..." at bounding box center [723, 253] width 1447 height 72
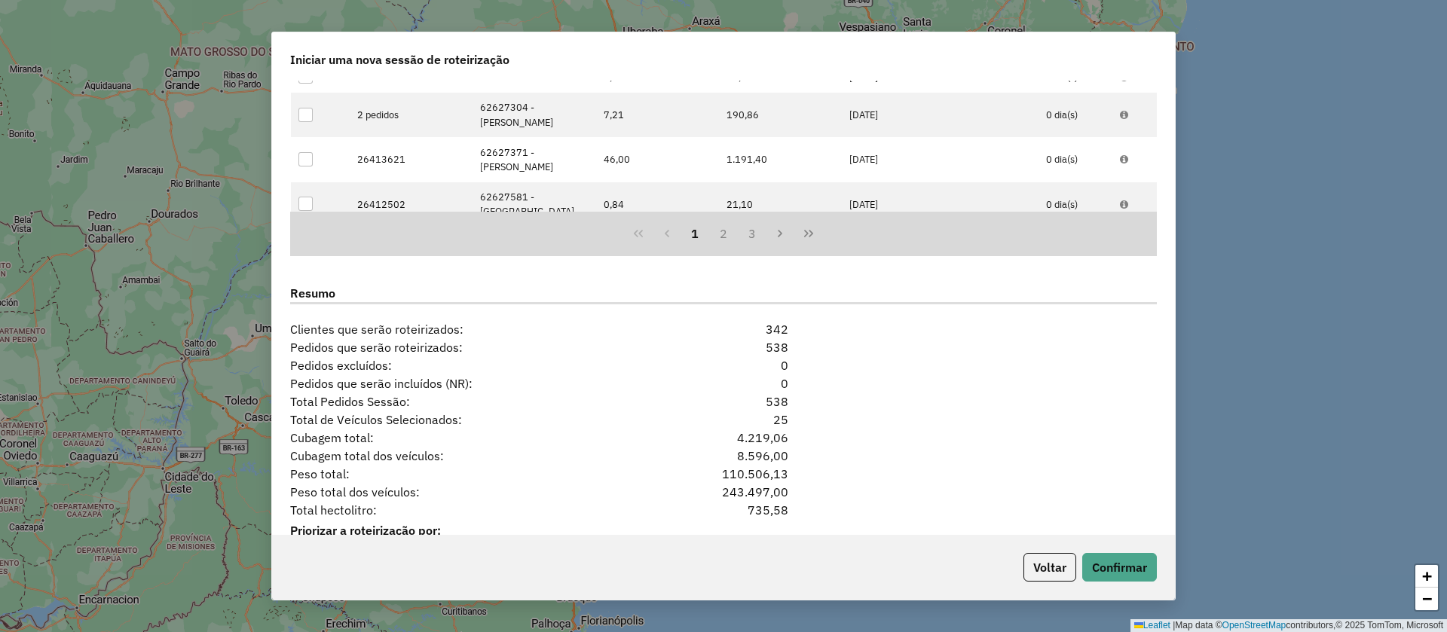
scroll to position [1900, 0]
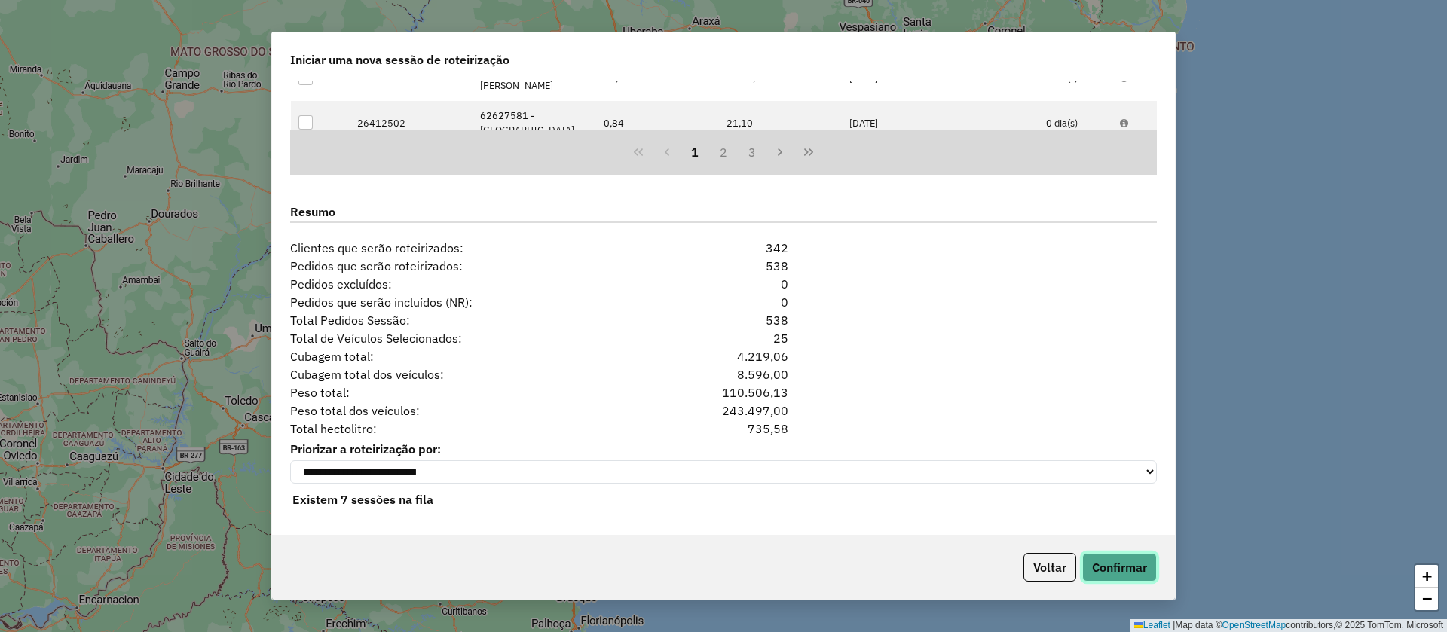
click at [1142, 565] on button "Confirmar" at bounding box center [1119, 567] width 75 height 29
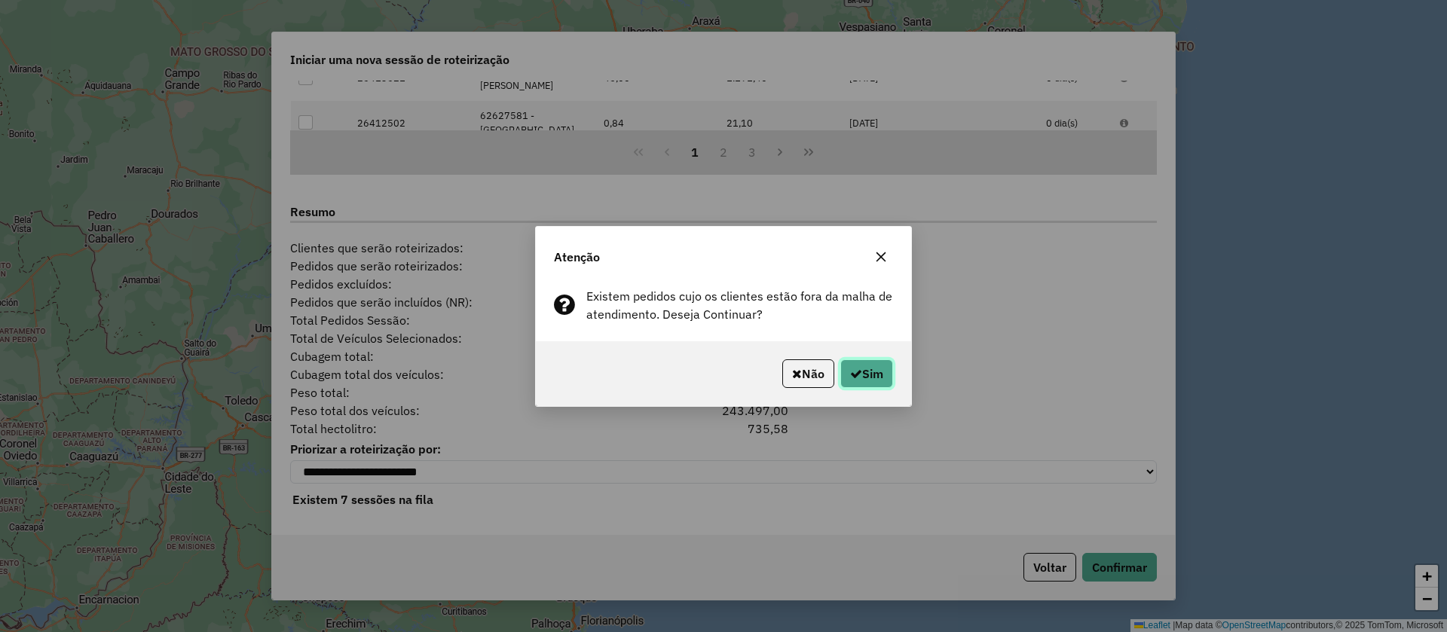
click at [859, 371] on button "Sim" at bounding box center [866, 373] width 53 height 29
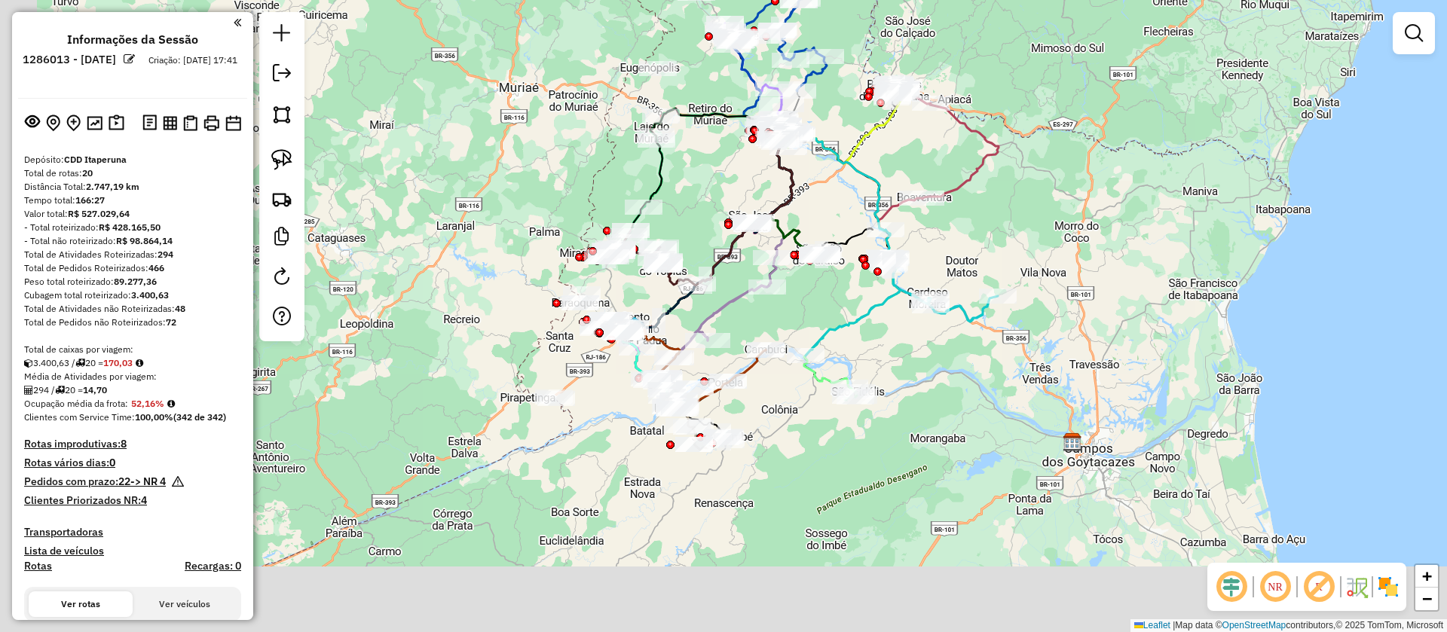
drag, startPoint x: 913, startPoint y: 432, endPoint x: 923, endPoint y: 188, distance: 244.3
click at [1036, 104] on div "Janela de atendimento Grade de atendimento Capacidade Transportadoras Veículos …" at bounding box center [723, 316] width 1447 height 632
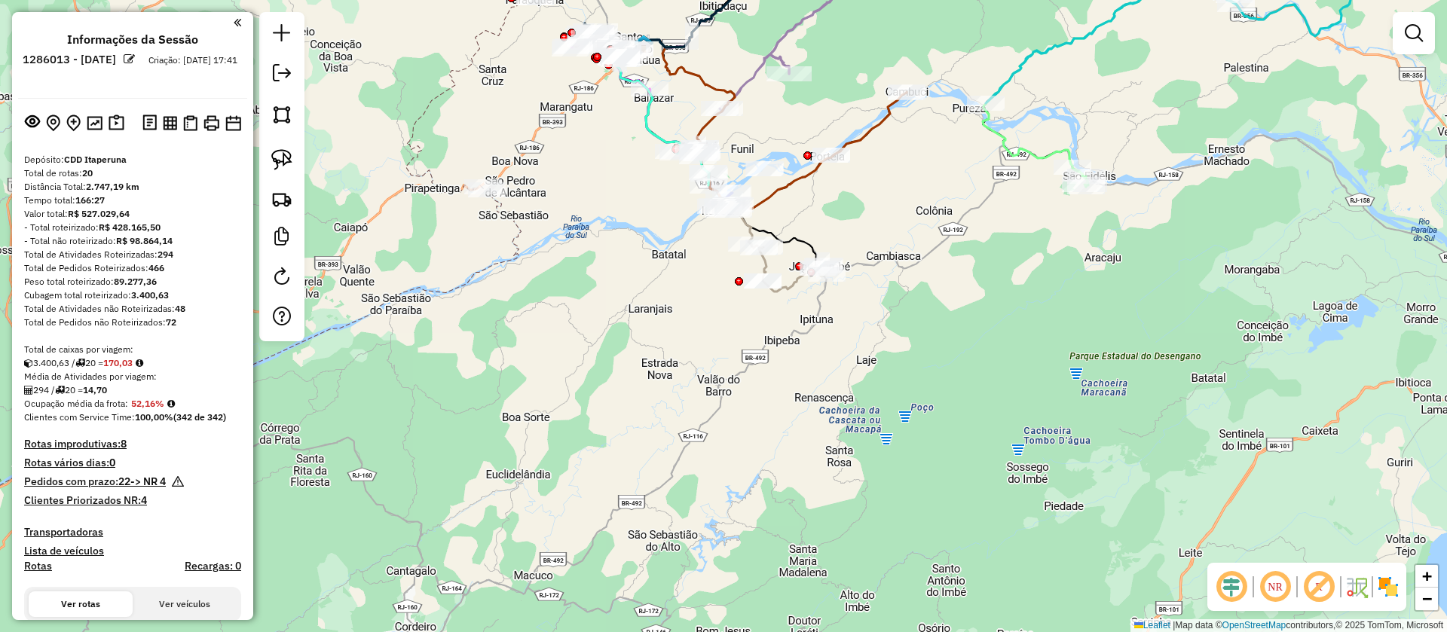
click at [135, 60] on em at bounding box center [129, 59] width 11 height 11
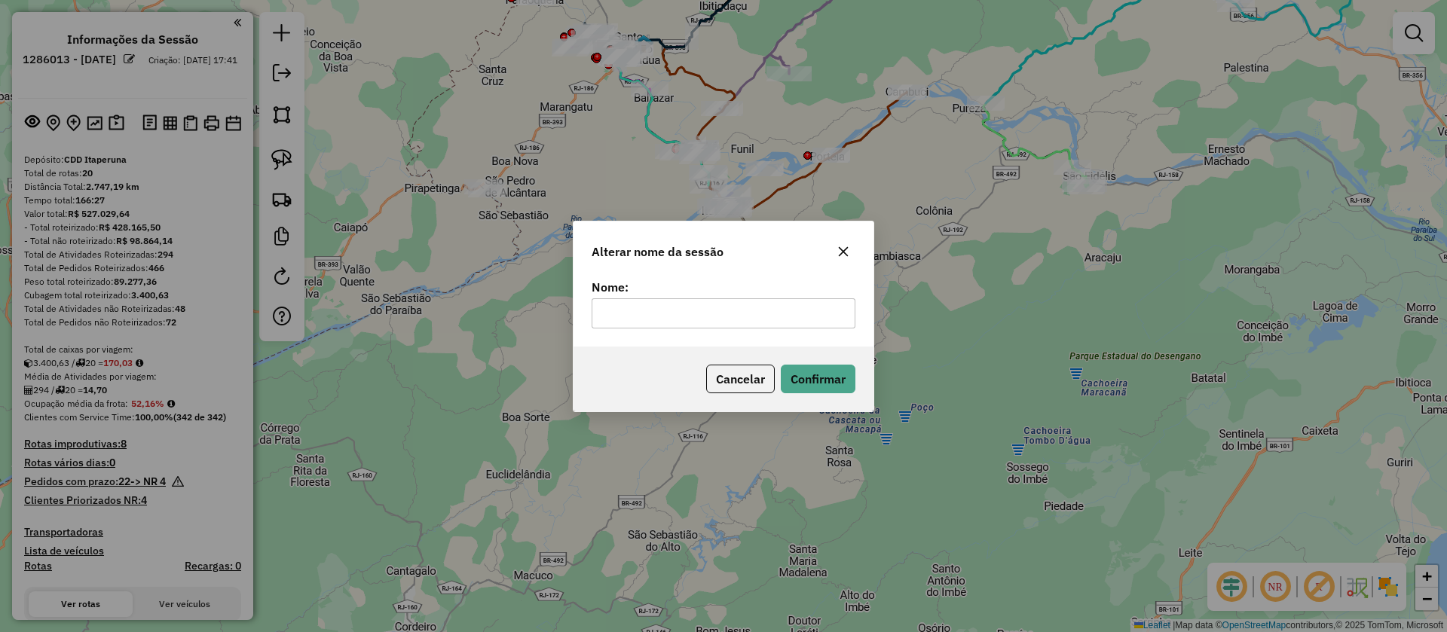
click at [667, 302] on input "text" at bounding box center [724, 313] width 264 height 30
type input "*****"
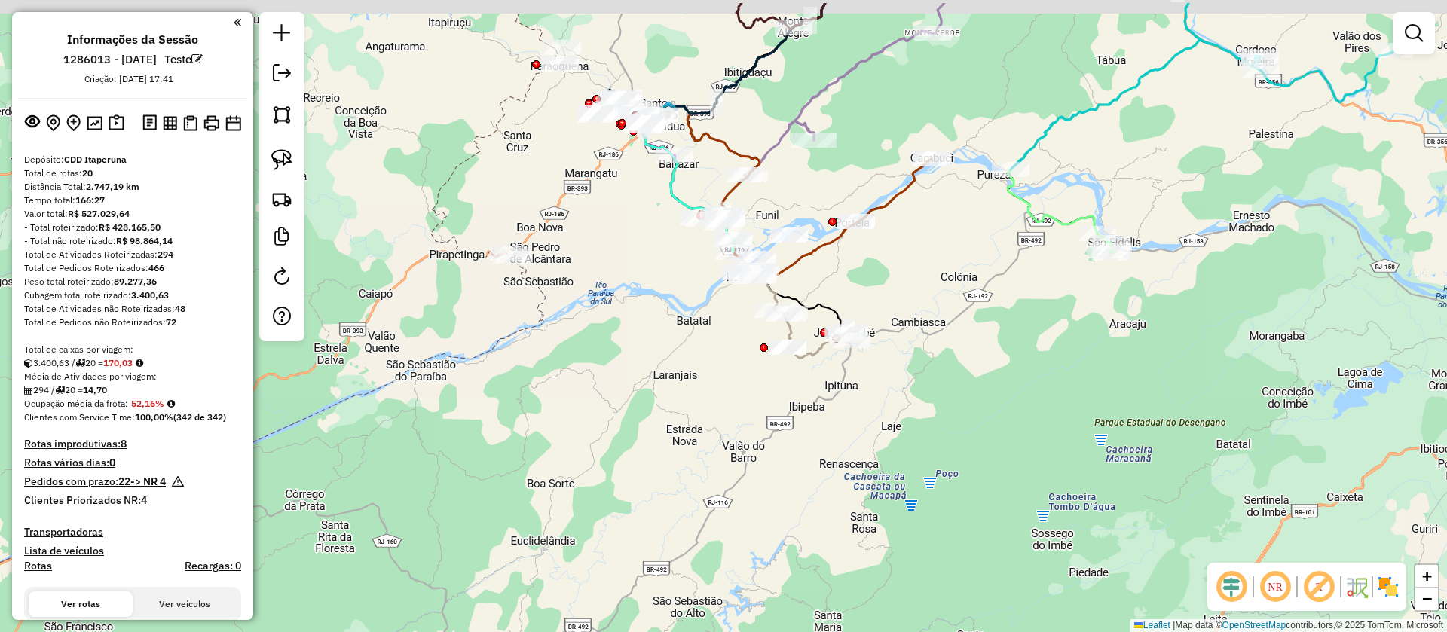
drag, startPoint x: 873, startPoint y: 312, endPoint x: 898, endPoint y: 378, distance: 70.8
click at [898, 378] on div "Janela de atendimento Grade de atendimento Capacidade Transportadoras Veículos …" at bounding box center [723, 316] width 1447 height 632
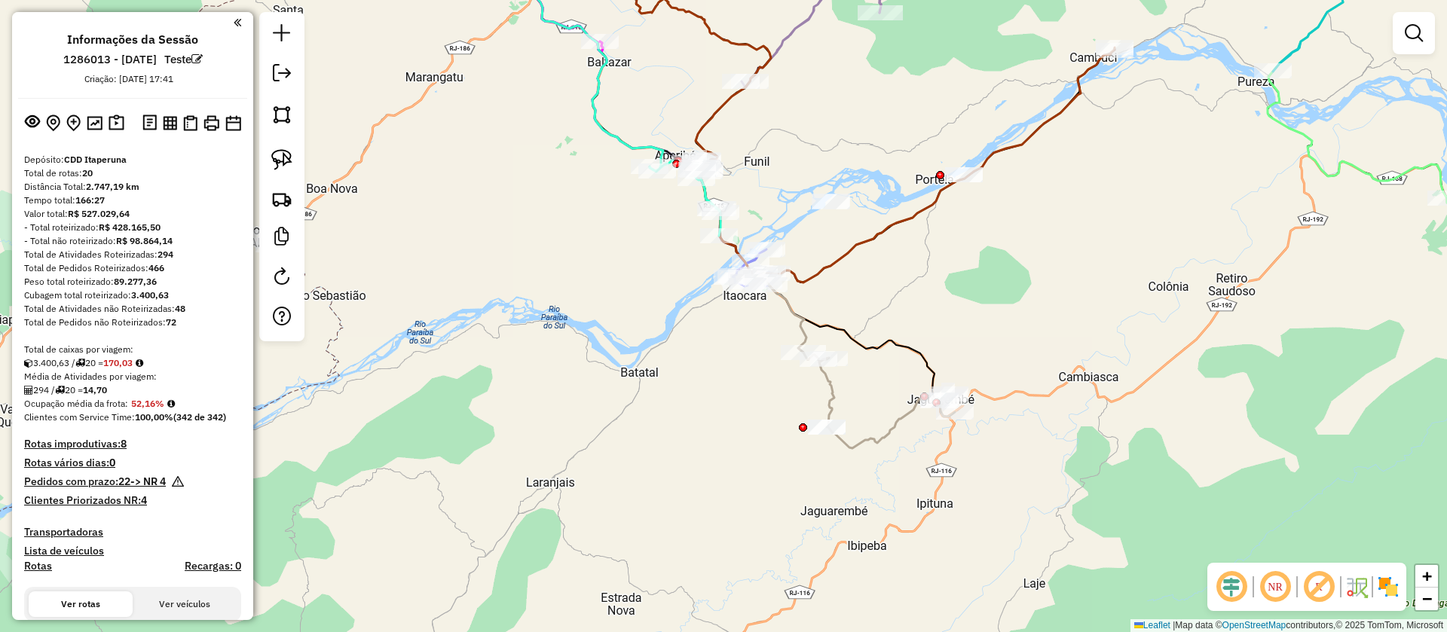
drag, startPoint x: 967, startPoint y: 251, endPoint x: 942, endPoint y: 299, distance: 54.3
click at [942, 299] on div "Janela de atendimento Grade de atendimento Capacidade Transportadoras Veículos …" at bounding box center [723, 316] width 1447 height 632
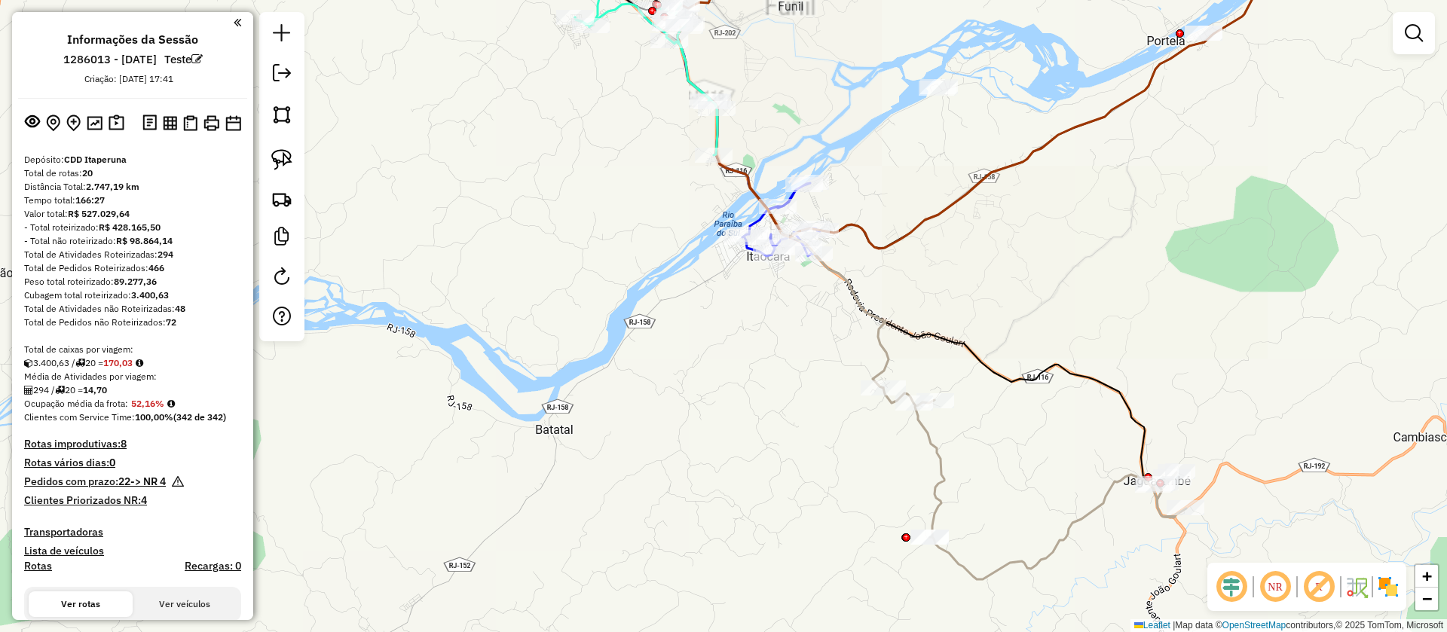
drag, startPoint x: 1004, startPoint y: 304, endPoint x: 866, endPoint y: 267, distance: 143.0
click at [866, 267] on div "Janela de atendimento Grade de atendimento Capacidade Transportadoras Veículos …" at bounding box center [723, 316] width 1447 height 632
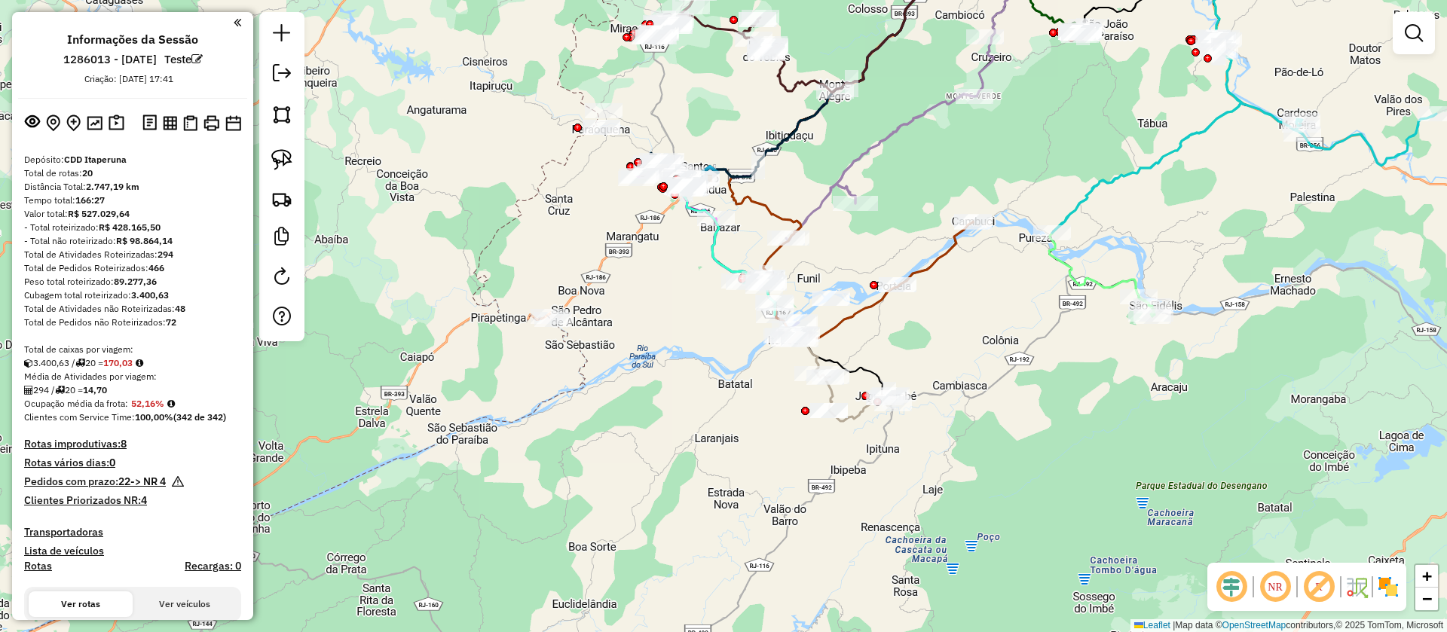
drag, startPoint x: 861, startPoint y: 304, endPoint x: 949, endPoint y: 353, distance: 101.5
click at [949, 353] on div "Janela de atendimento Grade de atendimento Capacidade Transportadoras Veículos …" at bounding box center [723, 316] width 1447 height 632
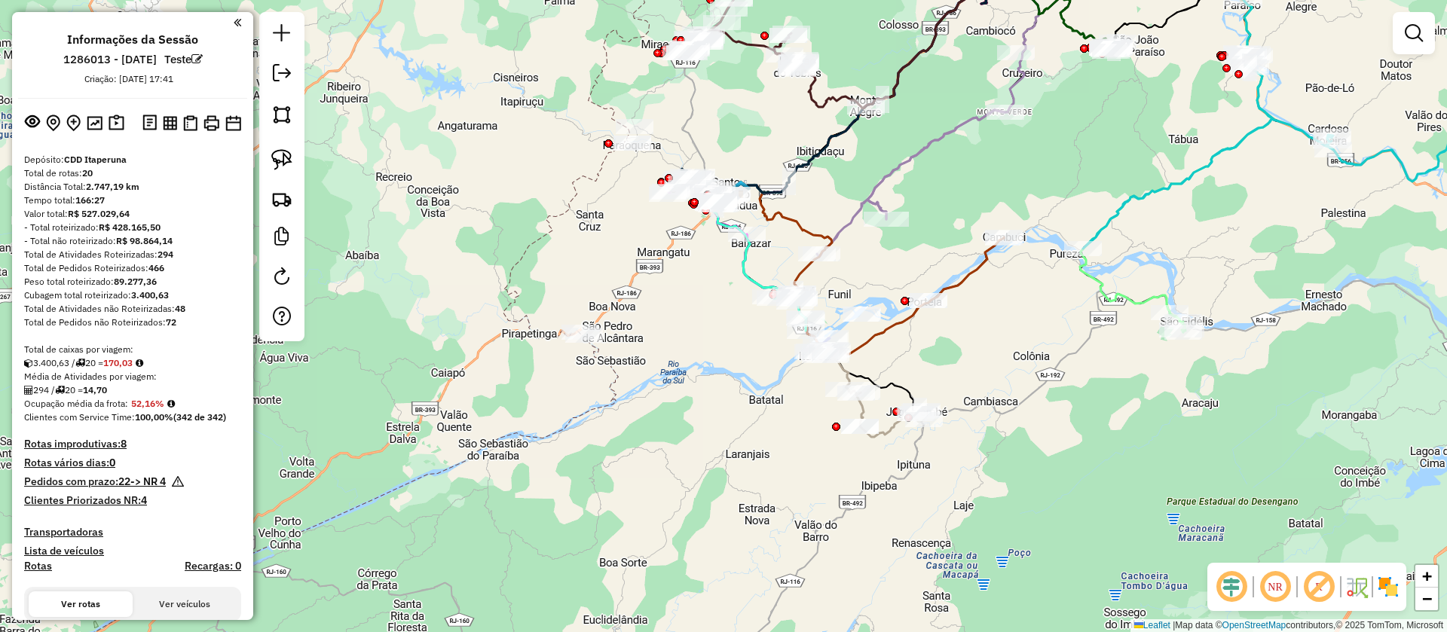
drag, startPoint x: 898, startPoint y: 348, endPoint x: 929, endPoint y: 364, distance: 34.7
click at [929, 364] on div "Janela de atendimento Grade de atendimento Capacidade Transportadoras Veículos …" at bounding box center [723, 316] width 1447 height 632
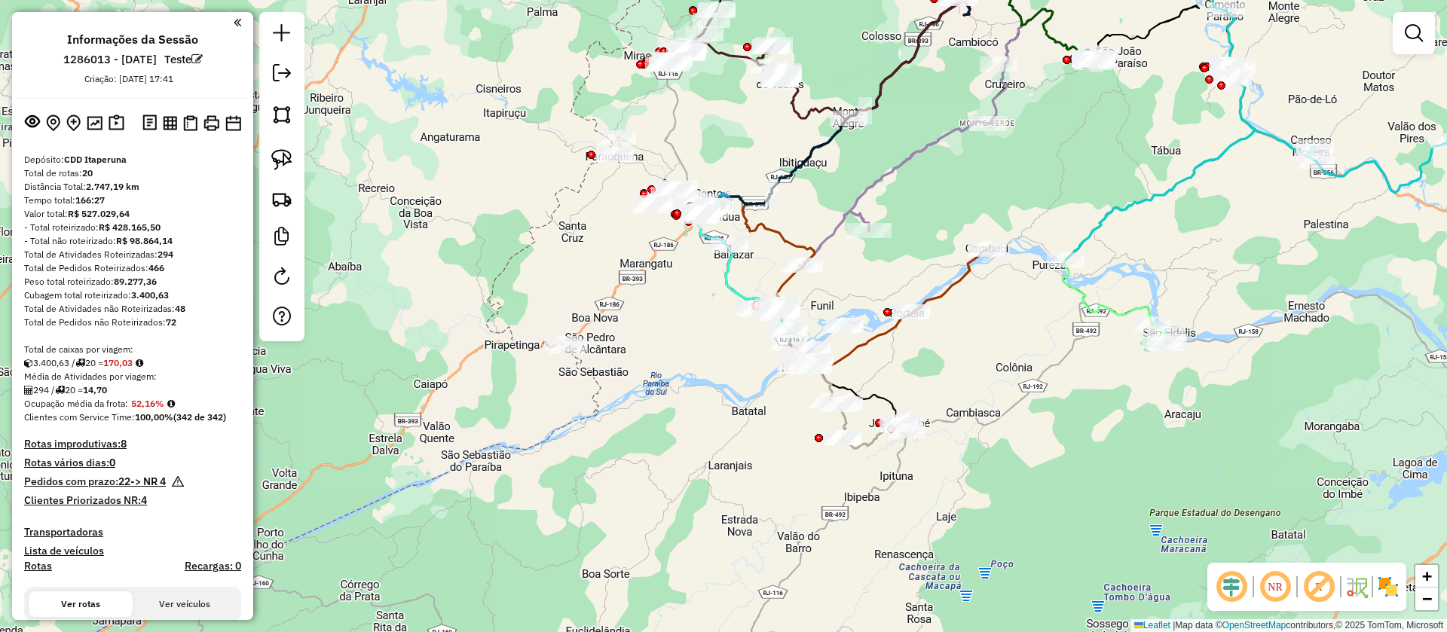
click at [956, 373] on div "Janela de atendimento Grade de atendimento Capacidade Transportadoras Veículos …" at bounding box center [723, 316] width 1447 height 632
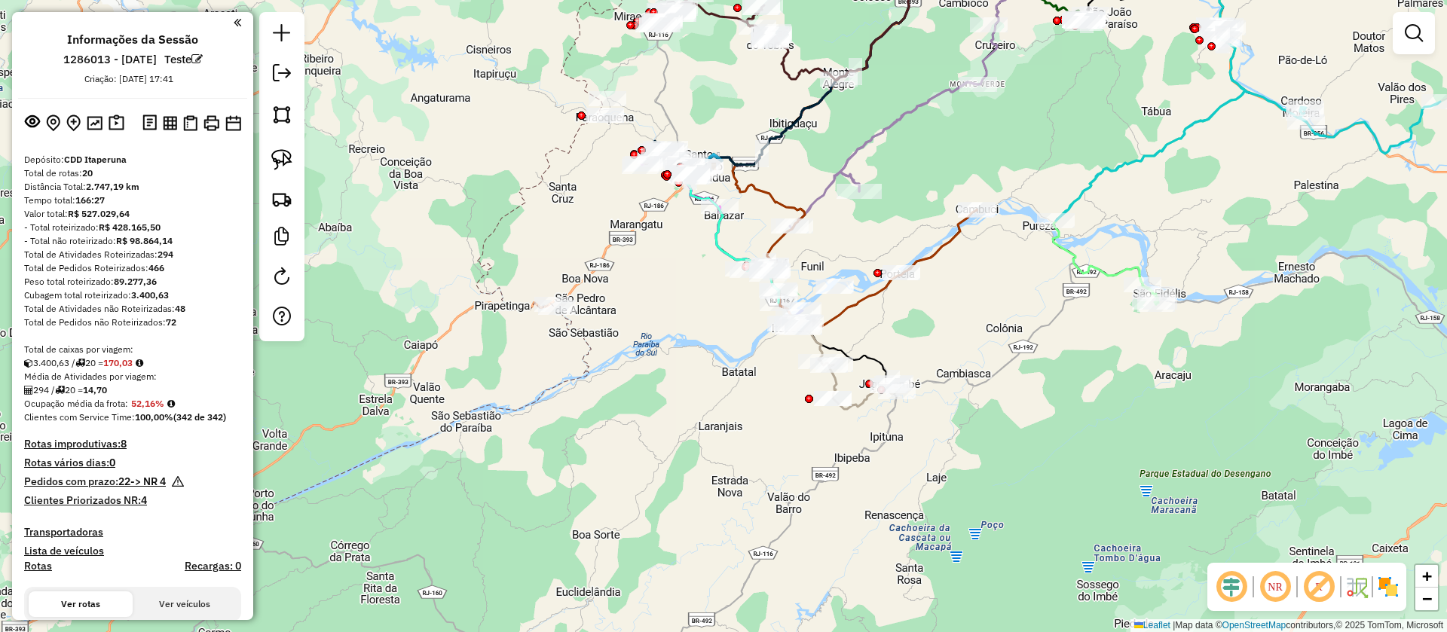
drag, startPoint x: 885, startPoint y: 309, endPoint x: 866, endPoint y: 294, distance: 24.7
click at [879, 265] on div "Janela de atendimento Grade de atendimento Capacidade Transportadoras Veículos …" at bounding box center [723, 316] width 1447 height 632
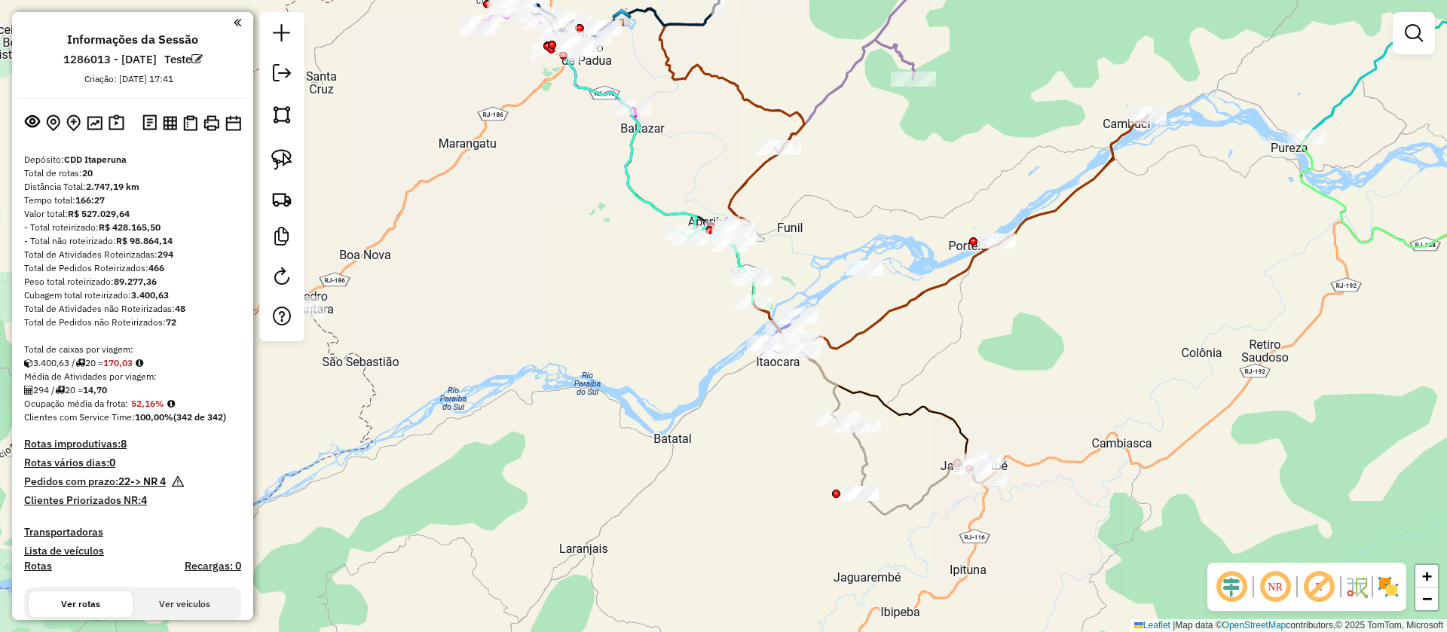
drag, startPoint x: 1023, startPoint y: 338, endPoint x: 958, endPoint y: 348, distance: 65.7
click at [958, 348] on div "Janela de atendimento Grade de atendimento Capacidade Transportadoras Veículos …" at bounding box center [723, 316] width 1447 height 632
click at [1324, 598] on em at bounding box center [1319, 587] width 36 height 36
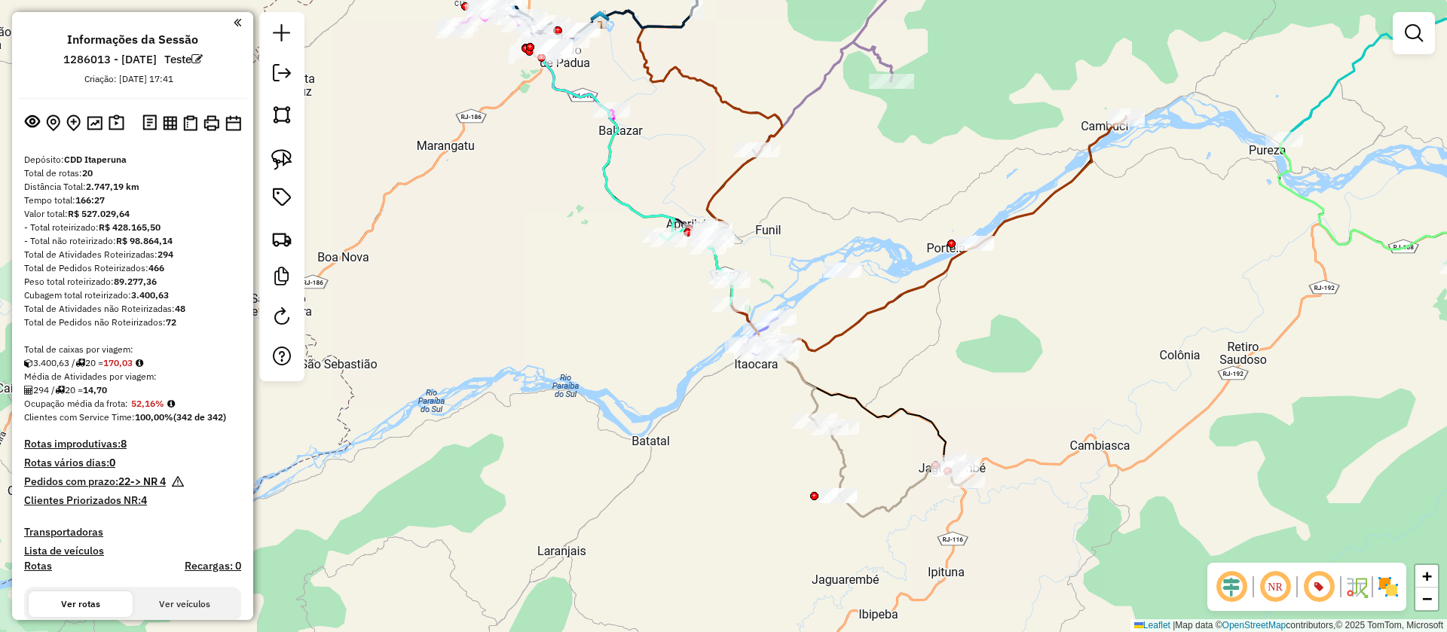
drag, startPoint x: 1007, startPoint y: 349, endPoint x: 986, endPoint y: 351, distance: 22.0
click at [986, 351] on div "Janela de atendimento Grade de atendimento Capacidade Transportadoras Veículos …" at bounding box center [723, 316] width 1447 height 632
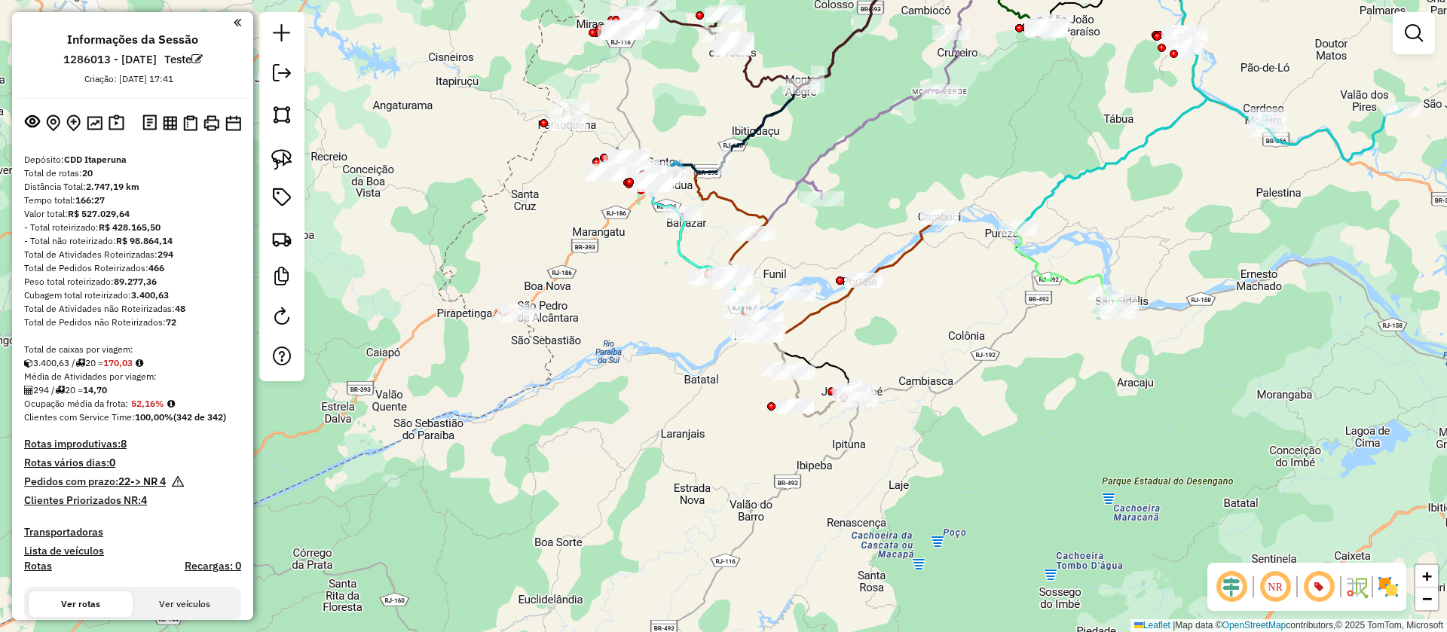
drag, startPoint x: 877, startPoint y: 344, endPoint x: 891, endPoint y: 345, distance: 14.3
click at [891, 345] on div "Janela de atendimento Grade de atendimento Capacidade Transportadoras Veículos …" at bounding box center [723, 316] width 1447 height 632
drag, startPoint x: 172, startPoint y: 309, endPoint x: 190, endPoint y: 308, distance: 18.1
click at [190, 308] on div "Total de Atividades não Roteirizadas: 48" at bounding box center [132, 309] width 217 height 14
click at [32, 124] on em at bounding box center [32, 121] width 15 height 15
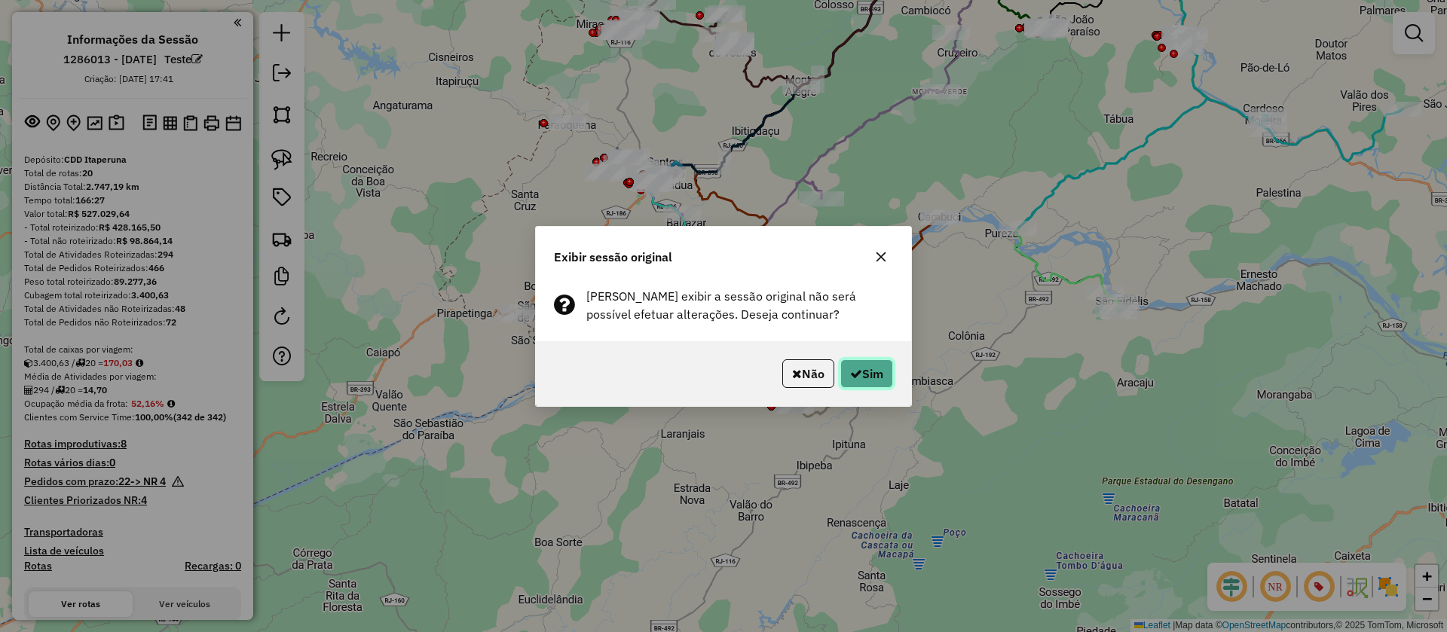
click at [855, 369] on icon "button" at bounding box center [856, 374] width 12 height 12
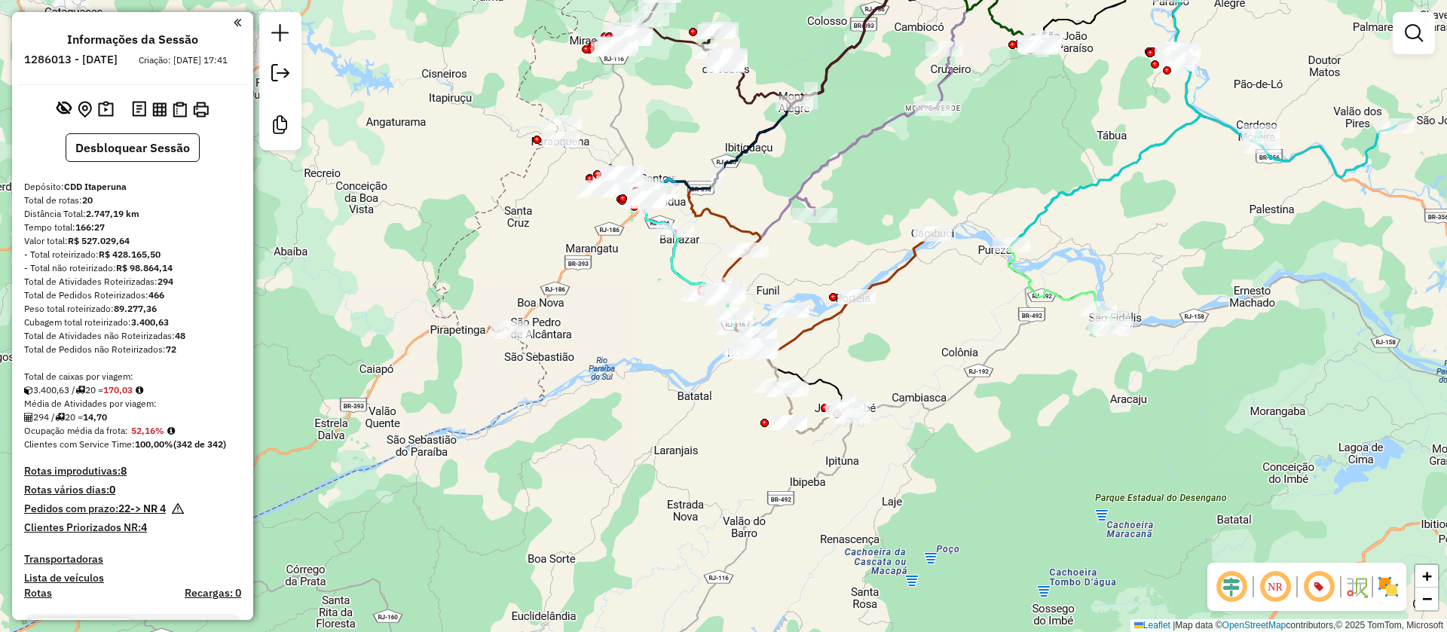
drag, startPoint x: 934, startPoint y: 331, endPoint x: 927, endPoint y: 347, distance: 17.9
click at [927, 347] on div "Janela de atendimento Grade de atendimento Capacidade Transportadoras Veículos …" at bounding box center [723, 316] width 1447 height 632
click at [1383, 589] on img at bounding box center [1388, 587] width 24 height 24
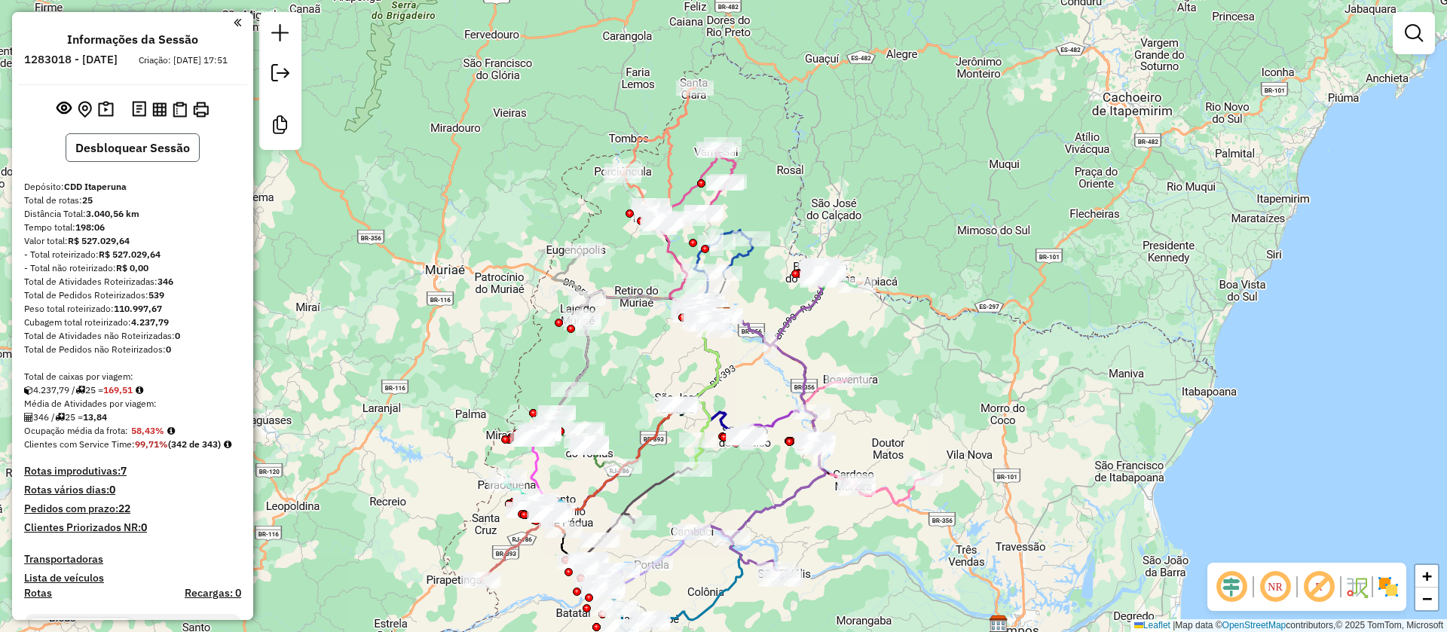
click at [135, 158] on button "Desbloquear Sessão" at bounding box center [133, 147] width 134 height 29
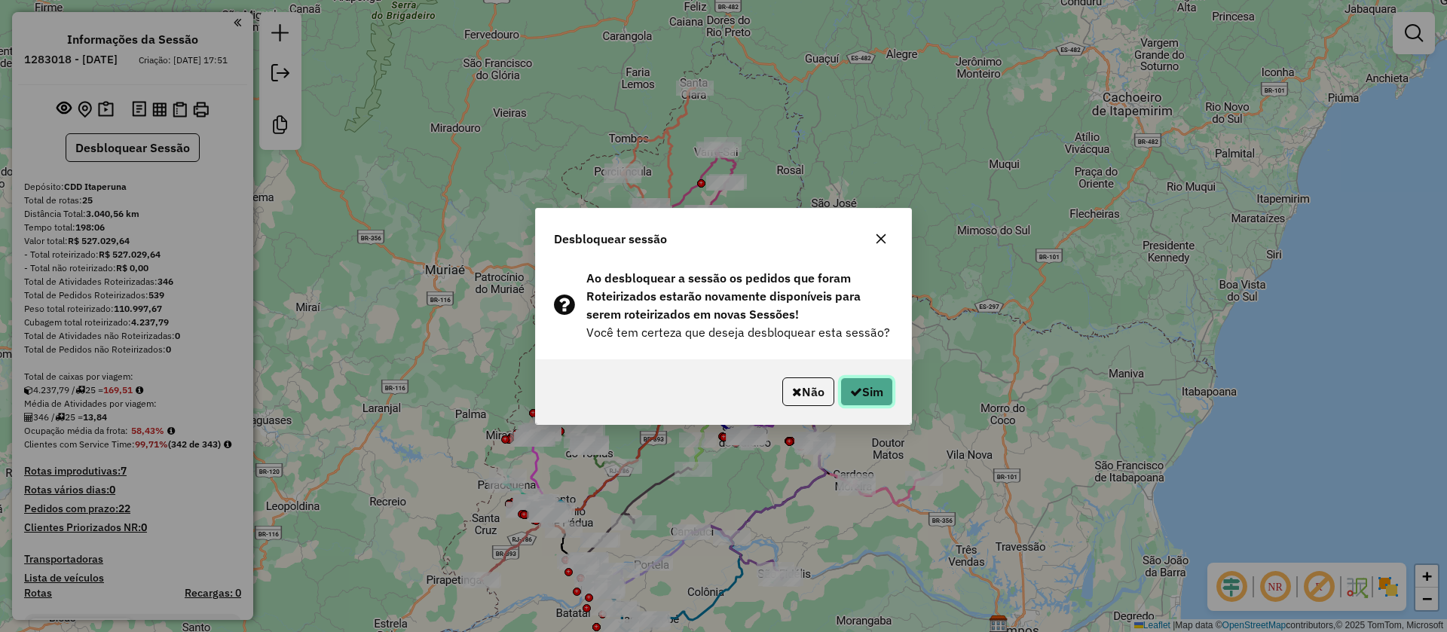
click at [858, 393] on icon "button" at bounding box center [856, 392] width 12 height 12
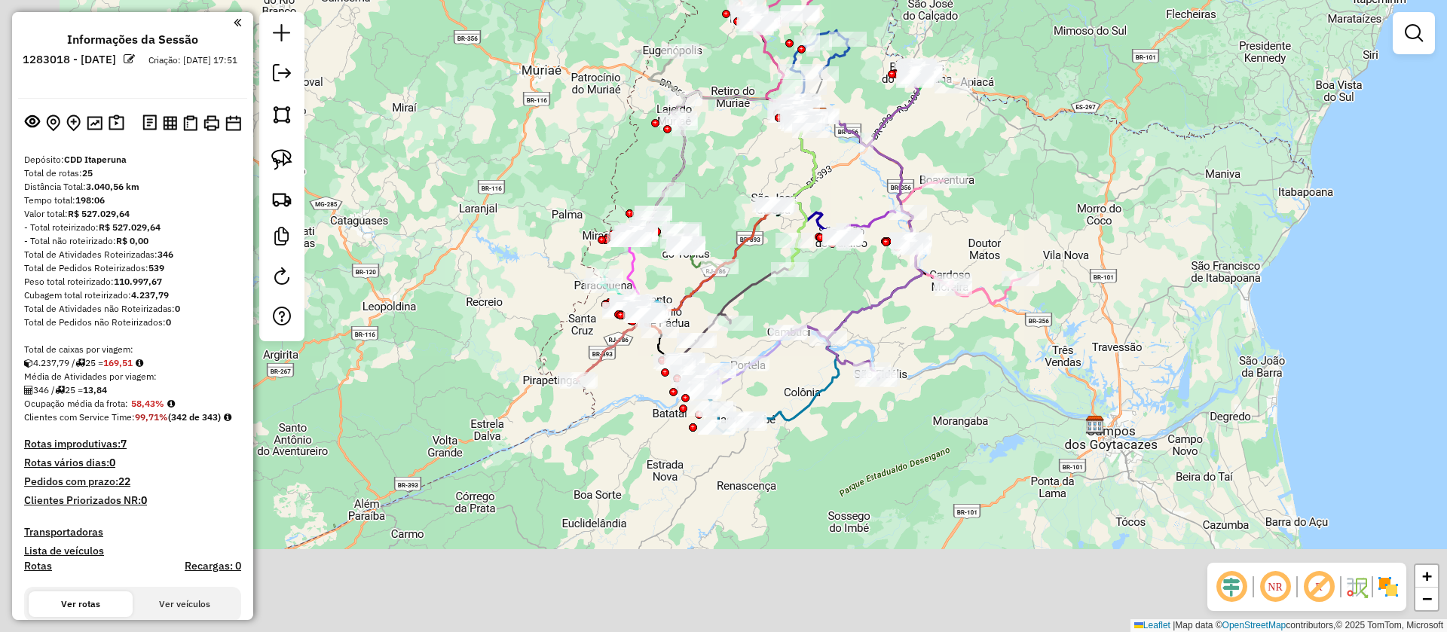
drag, startPoint x: 740, startPoint y: 156, endPoint x: 507, endPoint y: 151, distance: 232.9
click at [771, 100] on div "Janela de atendimento Grade de atendimento Capacidade Transportadoras Veículos …" at bounding box center [723, 316] width 1447 height 632
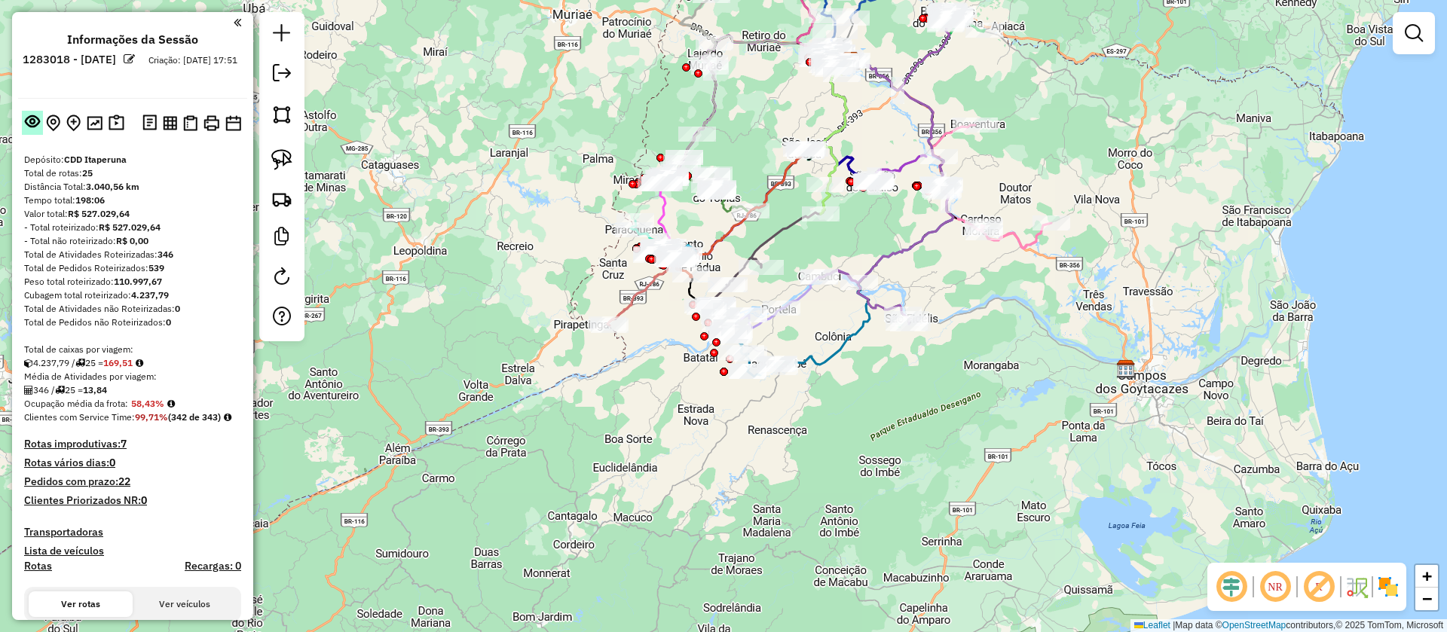
click at [29, 121] on em at bounding box center [32, 121] width 15 height 15
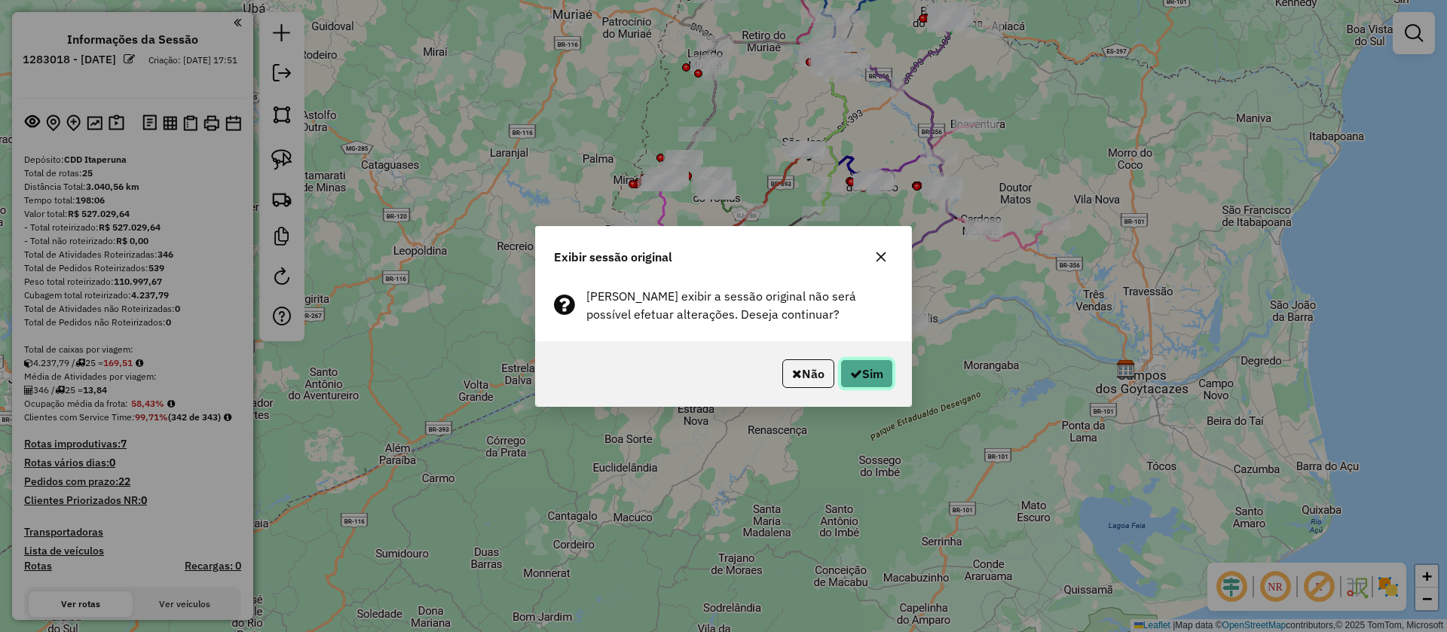
click at [845, 375] on button "Sim" at bounding box center [866, 373] width 53 height 29
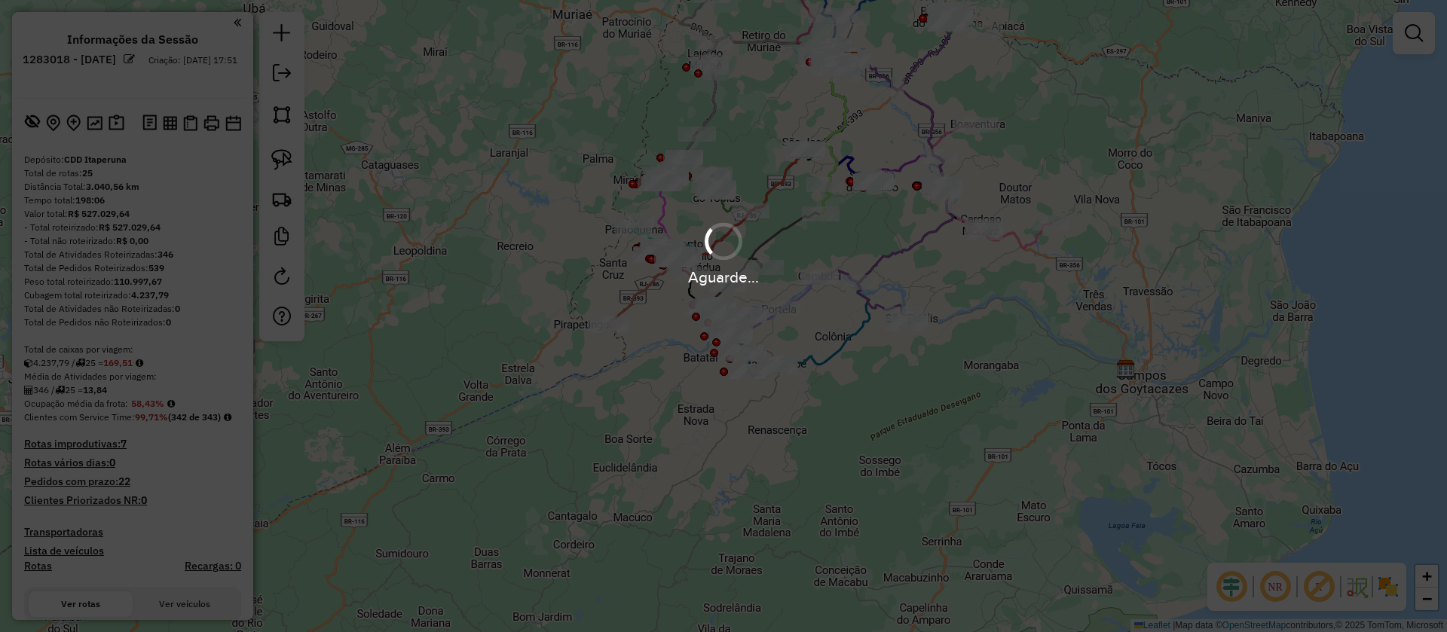
click at [833, 427] on div "Aguarde..." at bounding box center [723, 316] width 1447 height 632
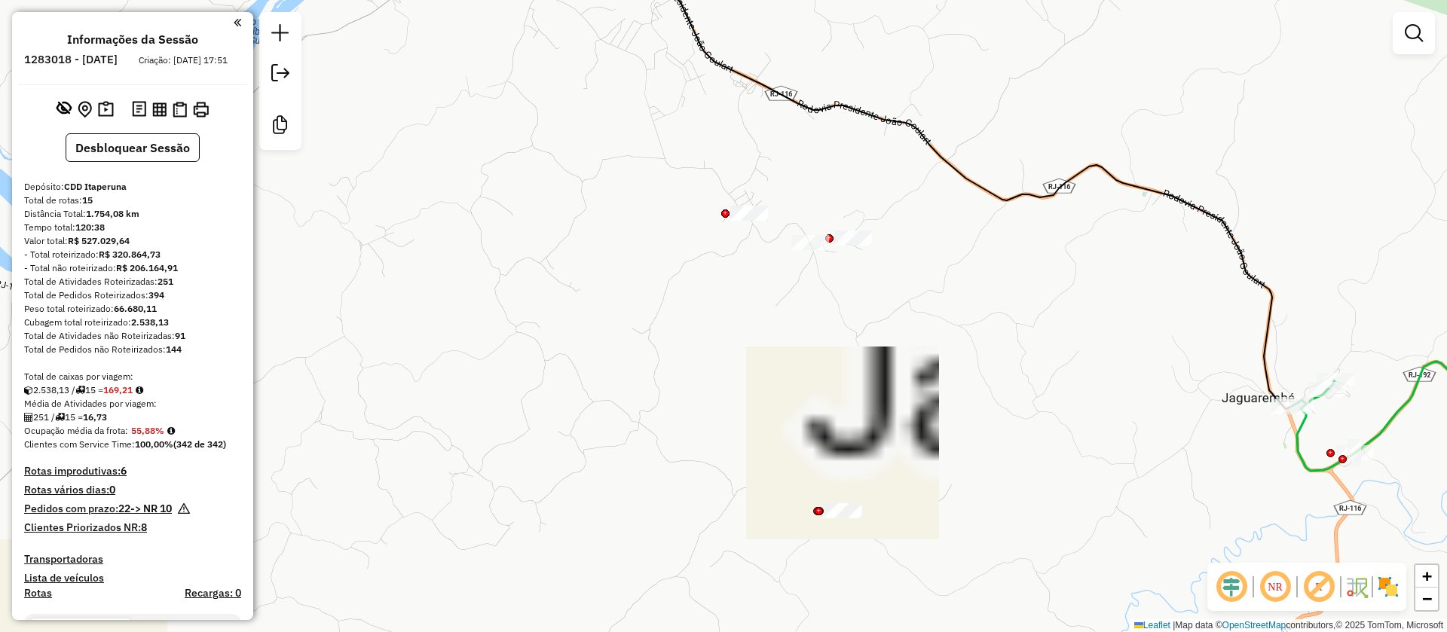
drag, startPoint x: 705, startPoint y: 334, endPoint x: 722, endPoint y: 349, distance: 23.0
click at [702, 332] on div "Janela de atendimento Grade de atendimento Capacidade Transportadoras Veículos …" at bounding box center [723, 316] width 1447 height 632
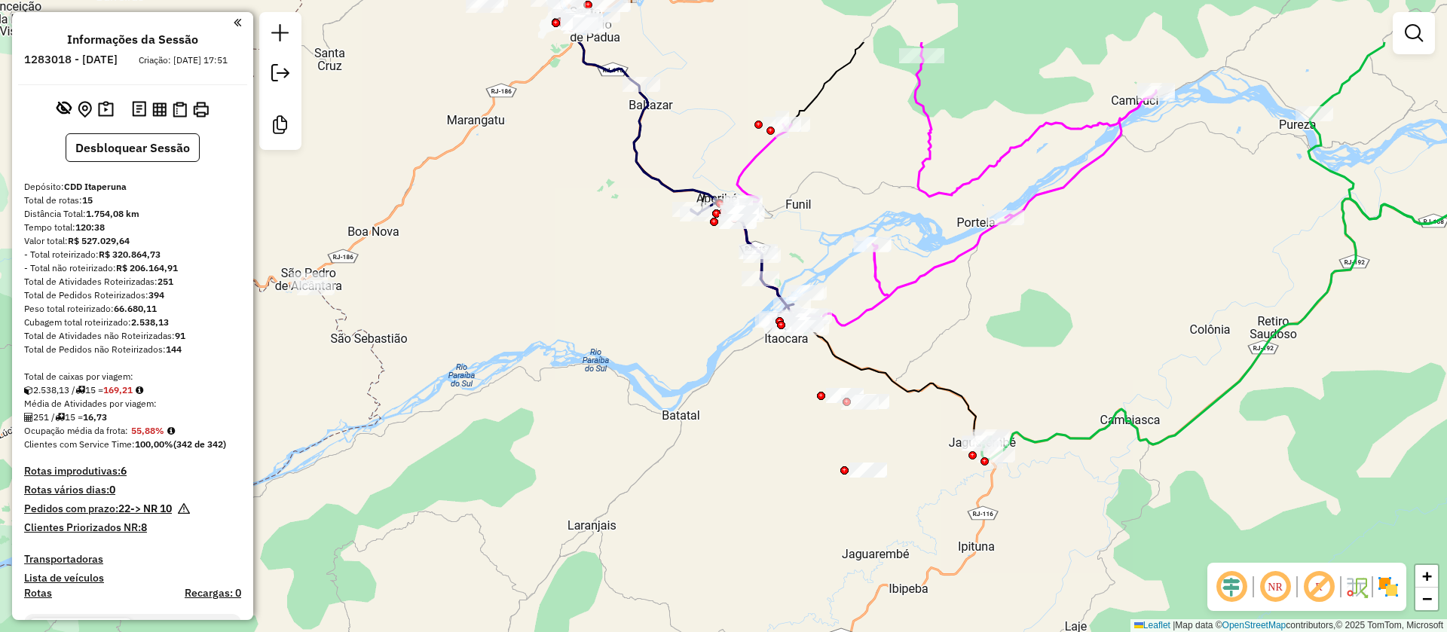
drag, startPoint x: 806, startPoint y: 256, endPoint x: 922, endPoint y: 362, distance: 156.8
click at [922, 362] on div "Janela de atendimento Grade de atendimento Capacidade Transportadoras Veículos …" at bounding box center [723, 316] width 1447 height 632
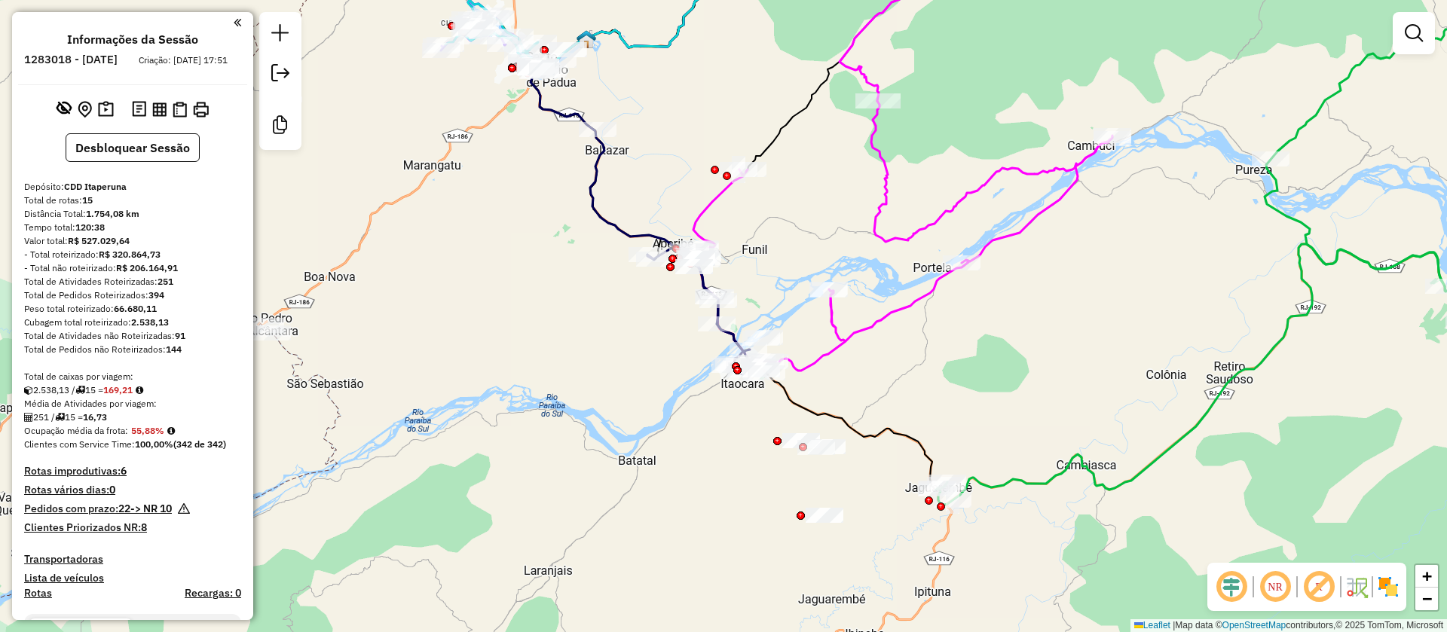
drag, startPoint x: 934, startPoint y: 354, endPoint x: 891, endPoint y: 399, distance: 62.9
click at [891, 399] on div "Janela de atendimento Grade de atendimento Capacidade Transportadoras Veículos …" at bounding box center [723, 316] width 1447 height 632
click at [1388, 585] on img at bounding box center [1388, 587] width 24 height 24
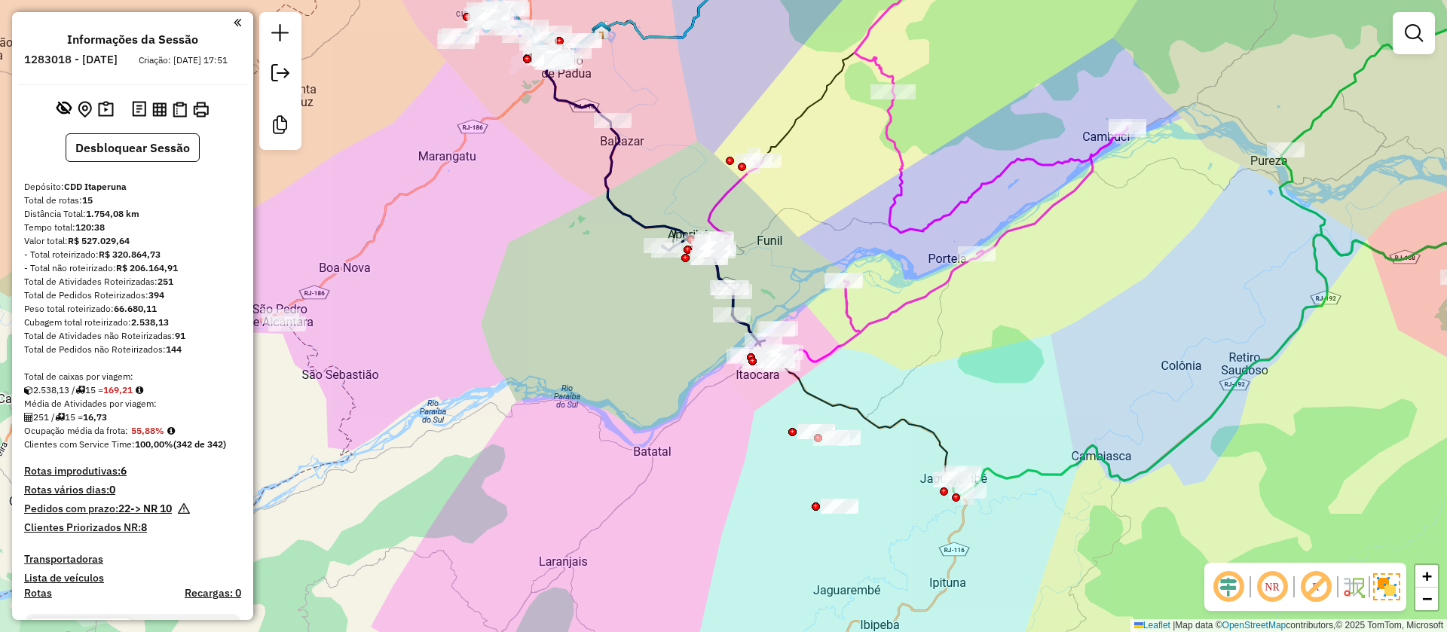
drag, startPoint x: 761, startPoint y: 267, endPoint x: 785, endPoint y: 250, distance: 29.3
click at [785, 250] on div "Janela de atendimento Grade de atendimento Capacidade Transportadoras Veículos …" at bounding box center [723, 316] width 1447 height 632
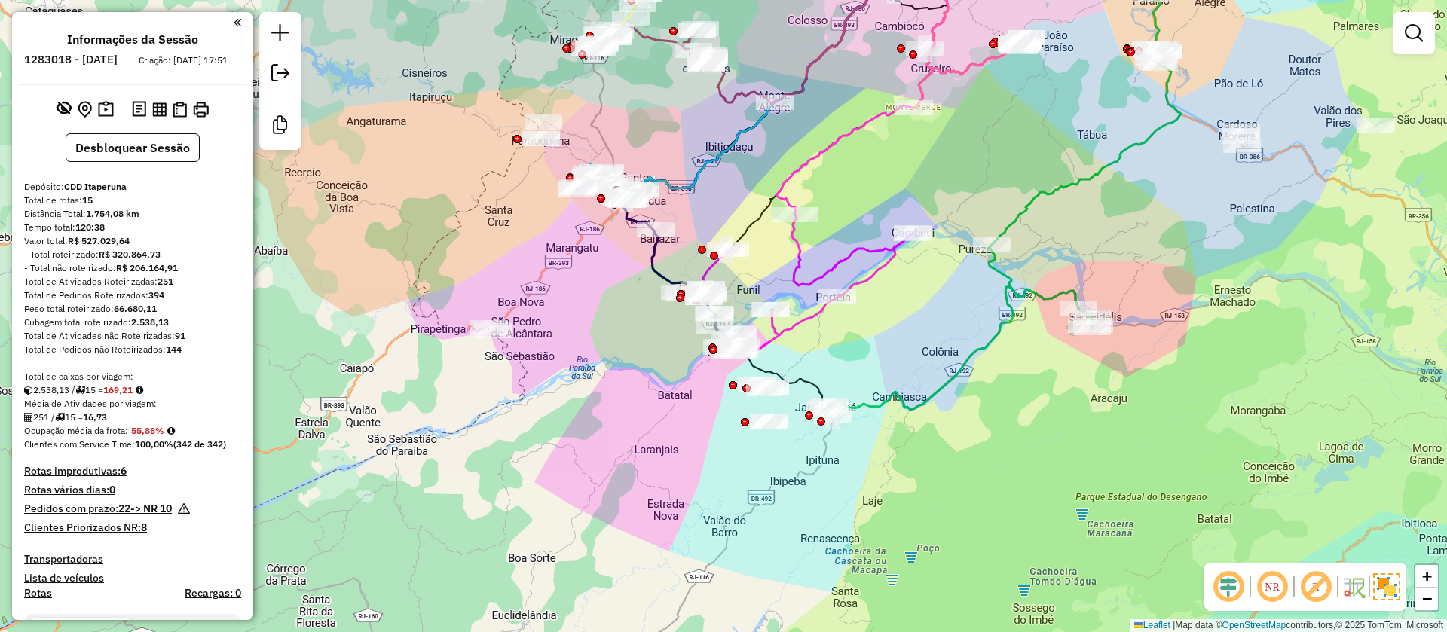
drag, startPoint x: 918, startPoint y: 296, endPoint x: 901, endPoint y: 311, distance: 22.4
click at [901, 311] on div "Janela de atendimento Grade de atendimento Capacidade Transportadoras Veículos …" at bounding box center [723, 316] width 1447 height 632
click at [1392, 593] on img at bounding box center [1386, 586] width 27 height 27
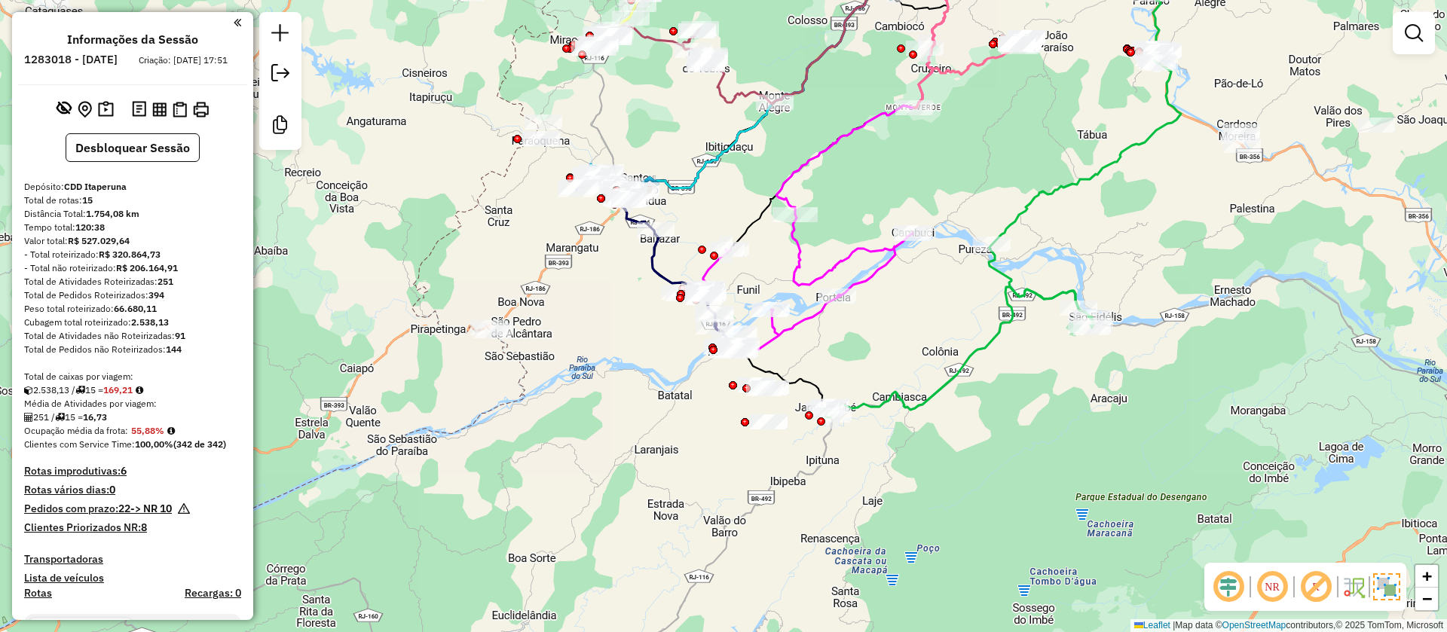
click at [1391, 584] on img at bounding box center [1386, 586] width 27 height 27
click at [1399, 588] on img at bounding box center [1388, 587] width 24 height 24
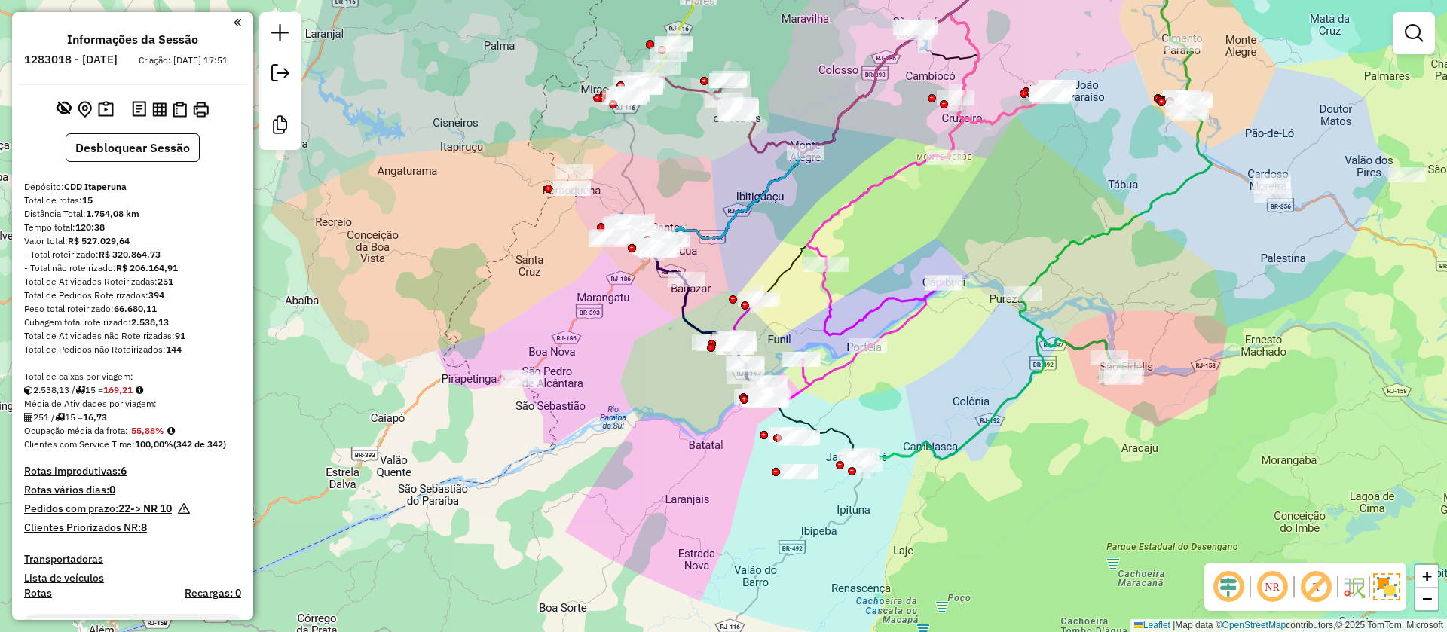
drag, startPoint x: 897, startPoint y: 332, endPoint x: 928, endPoint y: 382, distance: 58.5
click at [928, 382] on div "Janela de atendimento Grade de atendimento Capacidade Transportadoras Veículos …" at bounding box center [723, 316] width 1447 height 632
click at [612, 366] on div "Janela de atendimento Grade de atendimento Capacidade Transportadoras Veículos …" at bounding box center [723, 316] width 1447 height 632
